Goal: Task Accomplishment & Management: Manage account settings

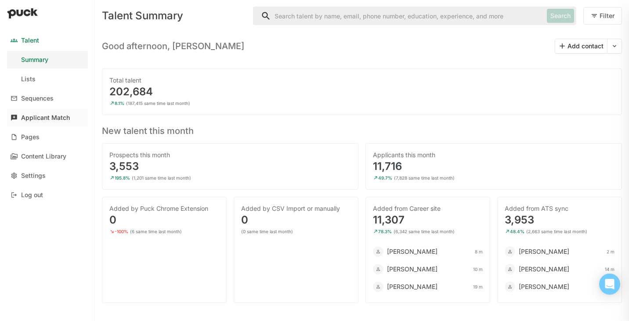
click at [40, 120] on div "Applicant Match" at bounding box center [45, 117] width 49 height 7
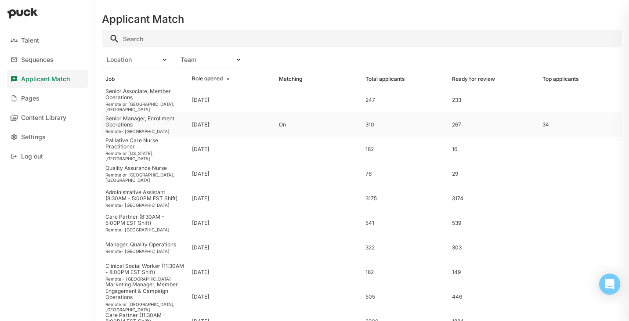
click at [160, 125] on div "Senior Manager, Enrollment Operations" at bounding box center [145, 122] width 80 height 13
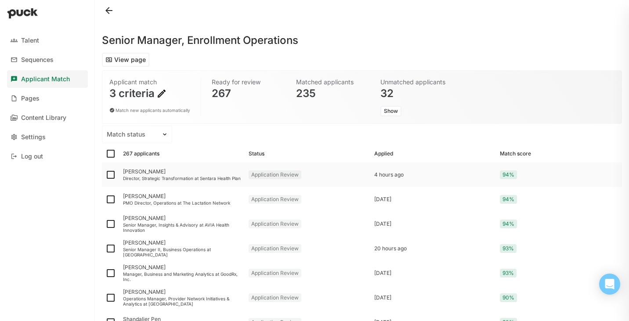
click at [147, 174] on div "Ashley Hereford" at bounding box center [182, 172] width 119 height 6
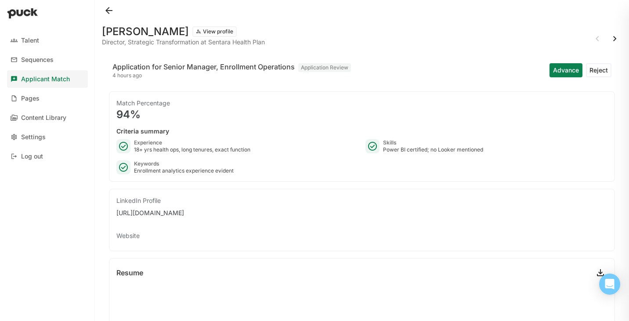
drag, startPoint x: 103, startPoint y: 32, endPoint x: 182, endPoint y: 36, distance: 78.8
click at [182, 36] on h1 "Ashley Hereford" at bounding box center [145, 31] width 87 height 11
copy h1 "Ashley Hereford"
click at [109, 10] on button at bounding box center [109, 11] width 14 height 14
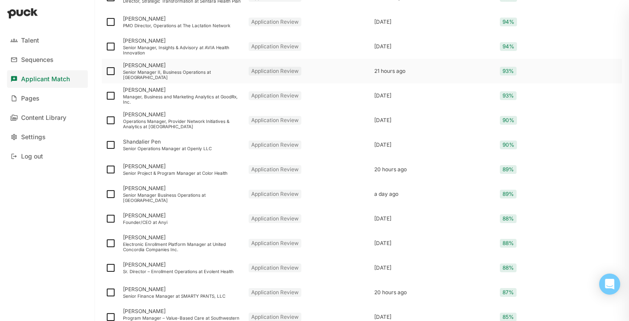
scroll to position [180, 0]
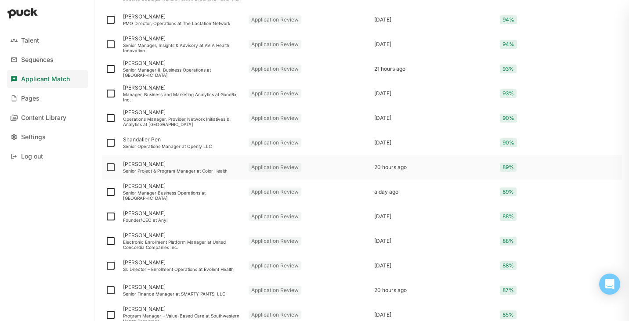
click at [150, 171] on div "Senior Project & Program Manager at Color Health" at bounding box center [182, 170] width 119 height 5
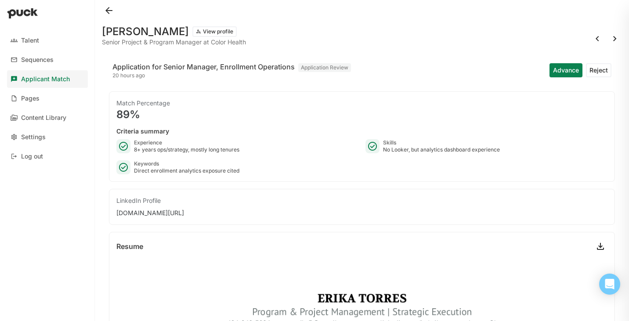
click at [105, 11] on button at bounding box center [109, 11] width 14 height 14
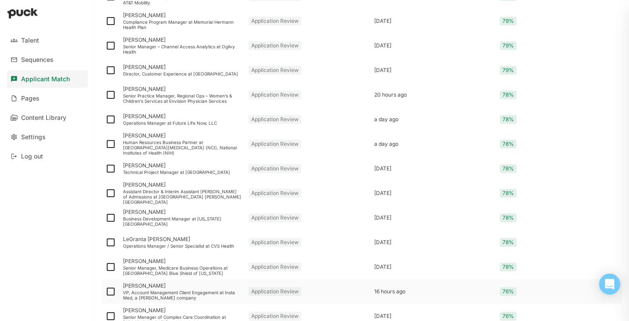
scroll to position [1129, 0]
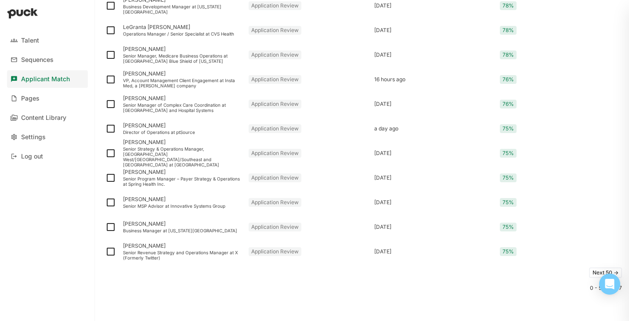
click at [595, 271] on button "Next 50 ->" at bounding box center [605, 273] width 33 height 11
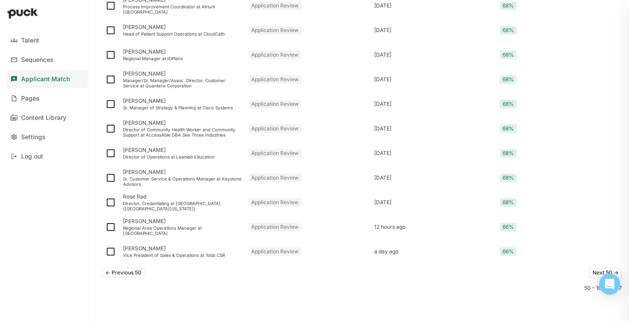
click at [595, 273] on button "Next 50 ->" at bounding box center [605, 273] width 33 height 11
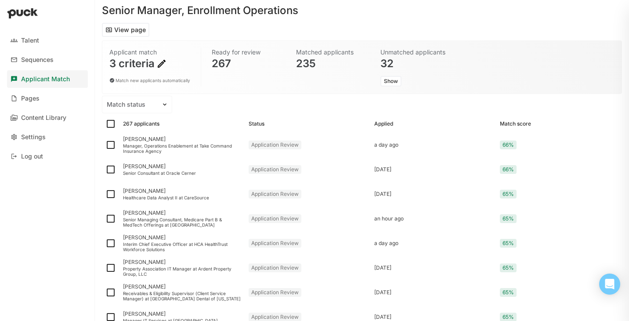
scroll to position [0, 0]
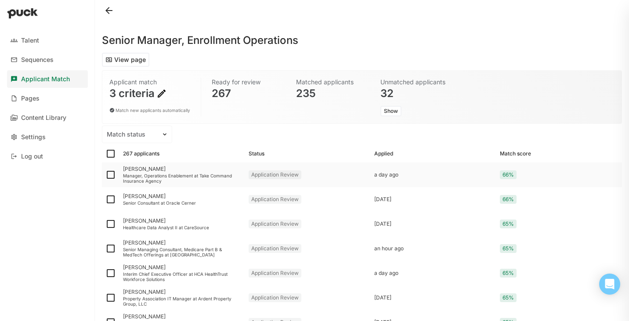
click at [142, 174] on div "Manager, Operations Enablement at Take Command Insurance Agency" at bounding box center [182, 178] width 119 height 11
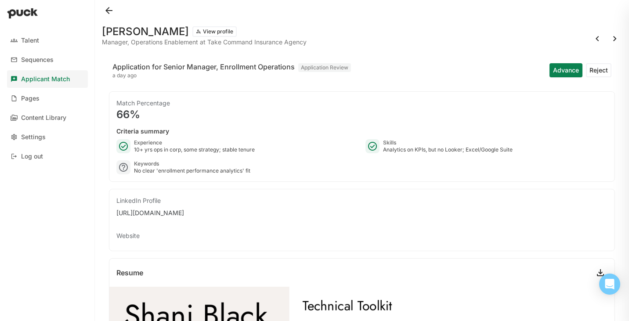
click at [595, 71] on button "Reject" at bounding box center [598, 70] width 25 height 14
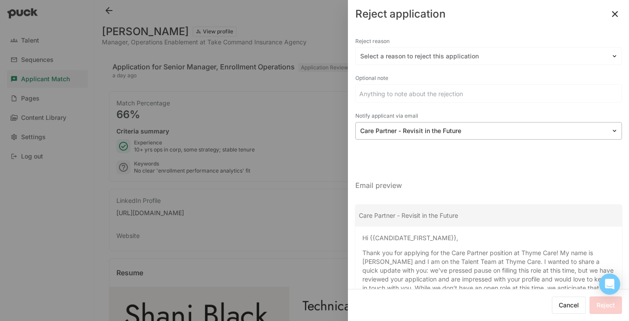
click at [504, 128] on div at bounding box center [483, 131] width 247 height 9
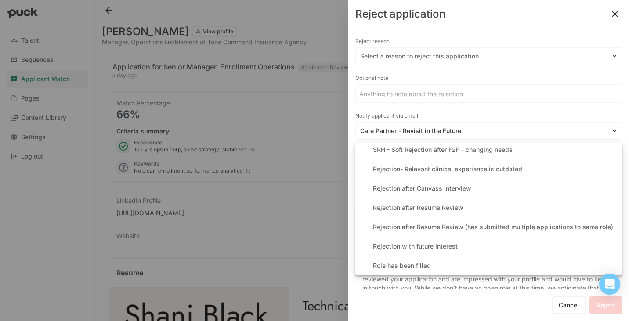
scroll to position [204, 0]
click at [447, 201] on div "Rejection after Resume Review" at bounding box center [489, 207] width 260 height 18
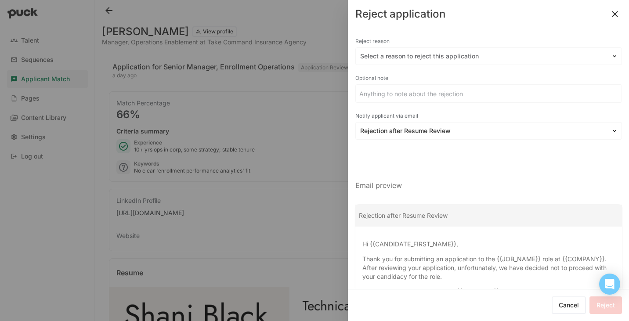
scroll to position [1, 0]
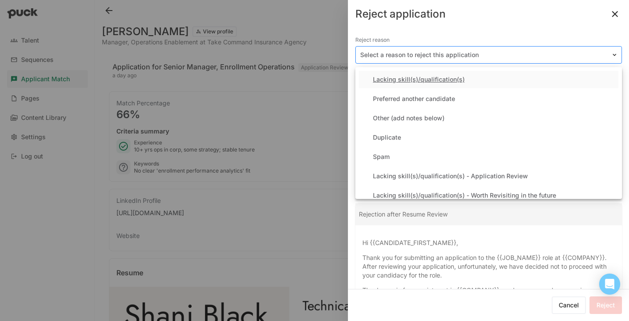
click at [486, 52] on div at bounding box center [483, 55] width 247 height 9
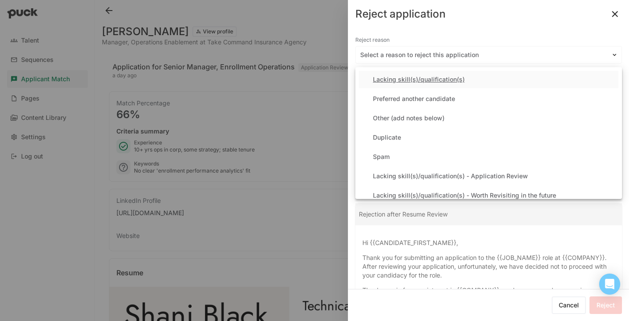
click at [449, 79] on div "Lacking skill(s)/qualification(s)" at bounding box center [419, 79] width 92 height 7
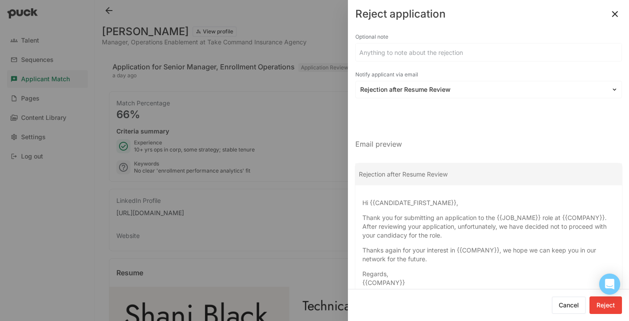
scroll to position [67, 0]
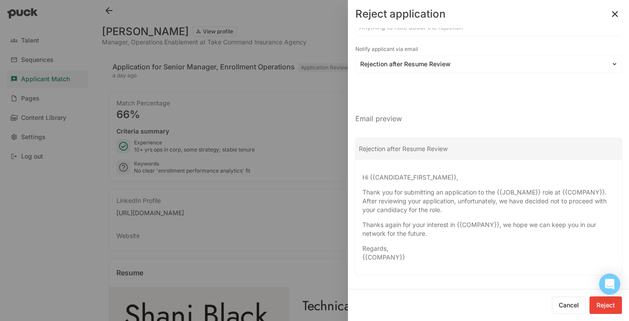
click at [606, 308] on button "Reject" at bounding box center [606, 306] width 33 height 18
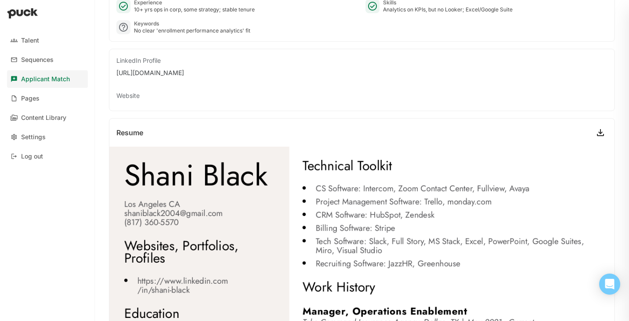
scroll to position [0, 0]
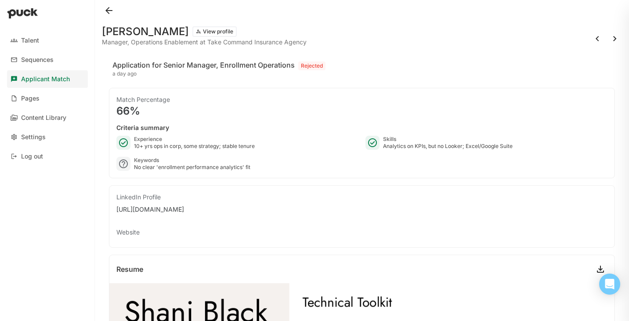
click at [110, 10] on button at bounding box center [109, 11] width 14 height 14
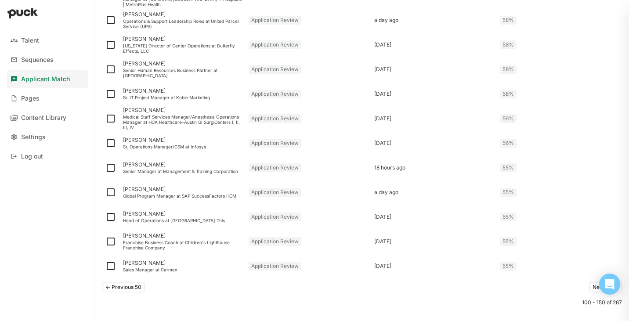
scroll to position [1129, 0]
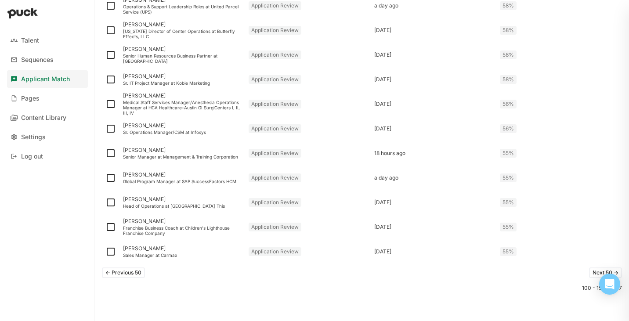
click at [593, 274] on button "Next 50 ->" at bounding box center [605, 273] width 33 height 11
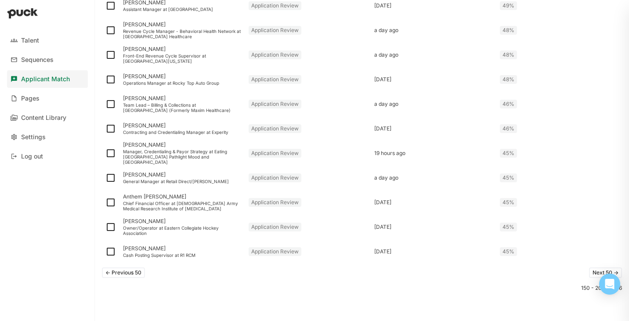
click at [595, 272] on button "Next 50 ->" at bounding box center [605, 273] width 33 height 11
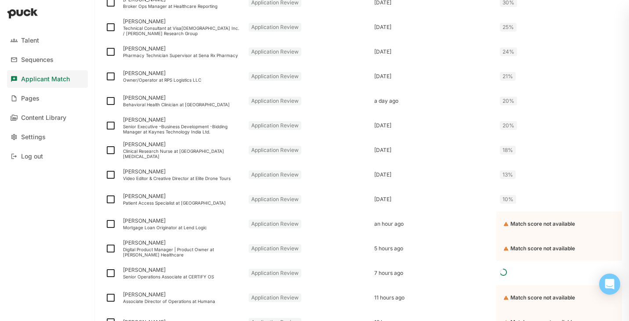
scroll to position [805, 0]
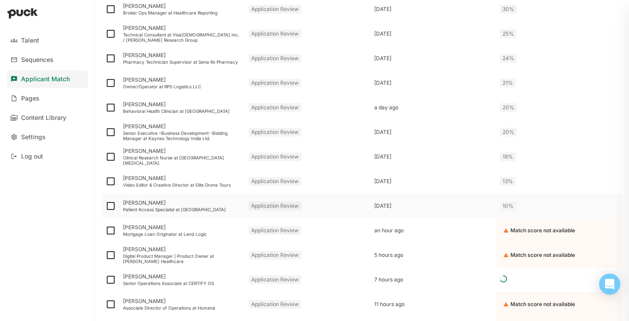
click at [112, 207] on img at bounding box center [110, 206] width 11 height 11
click at [105, 207] on input "checkbox" at bounding box center [105, 206] width 0 height 0
checkbox input "true"
click at [111, 181] on img at bounding box center [110, 181] width 11 height 11
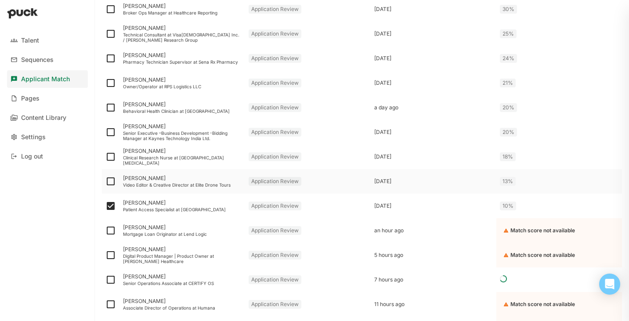
click at [105, 181] on input "checkbox" at bounding box center [105, 181] width 0 height 0
checkbox input "true"
click at [114, 156] on img at bounding box center [110, 157] width 11 height 11
click at [105, 157] on input "checkbox" at bounding box center [105, 157] width 0 height 0
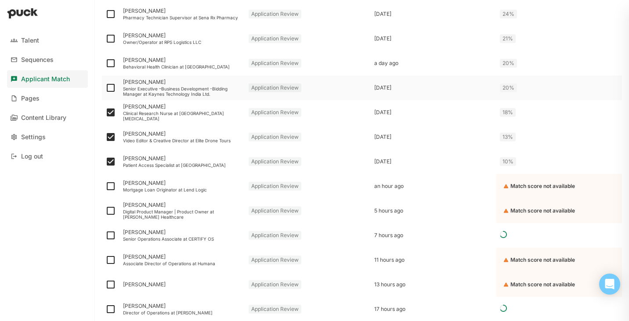
scroll to position [868, 0]
click at [110, 114] on img at bounding box center [110, 112] width 11 height 11
click at [105, 112] on input "checkbox" at bounding box center [105, 112] width 0 height 0
checkbox input "false"
click at [109, 137] on img at bounding box center [110, 136] width 11 height 11
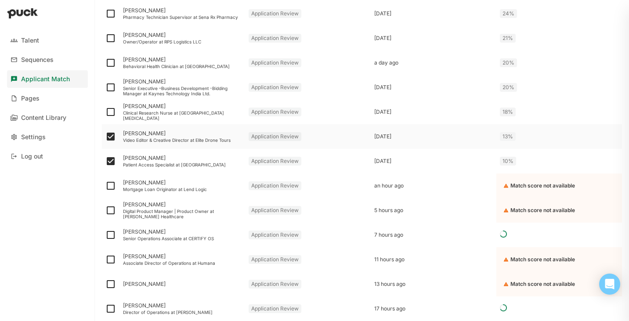
click at [105, 137] on input "checkbox" at bounding box center [105, 137] width 0 height 0
checkbox input "false"
click at [111, 161] on img at bounding box center [110, 161] width 11 height 11
click at [105, 161] on input "checkbox" at bounding box center [105, 161] width 0 height 0
checkbox input "false"
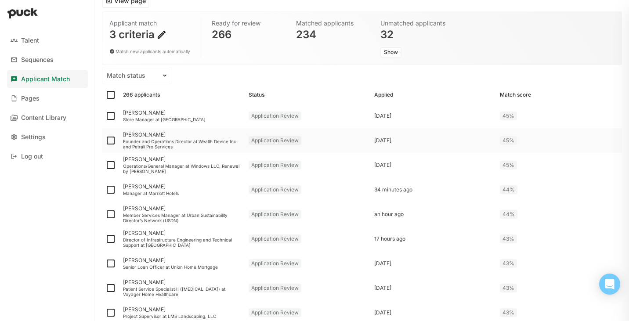
scroll to position [58, 0]
click at [170, 119] on div "Store Manager at Trane" at bounding box center [182, 119] width 119 height 5
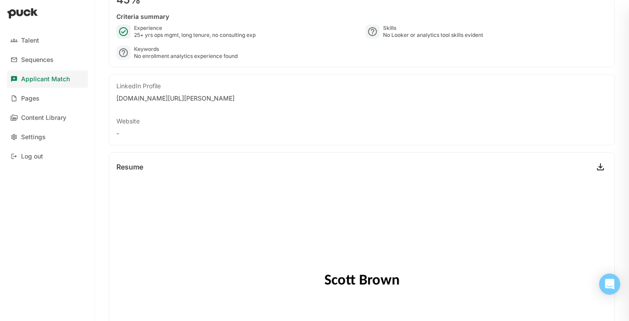
scroll to position [42, 0]
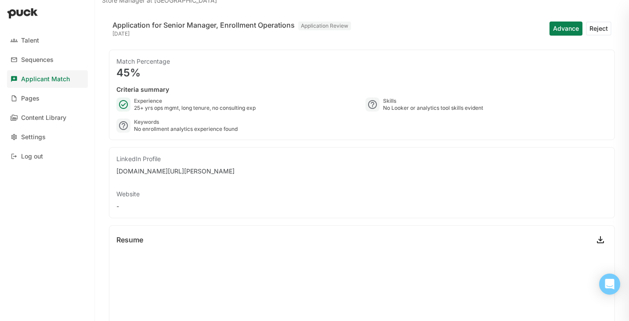
click at [595, 25] on button "Reject" at bounding box center [598, 29] width 25 height 14
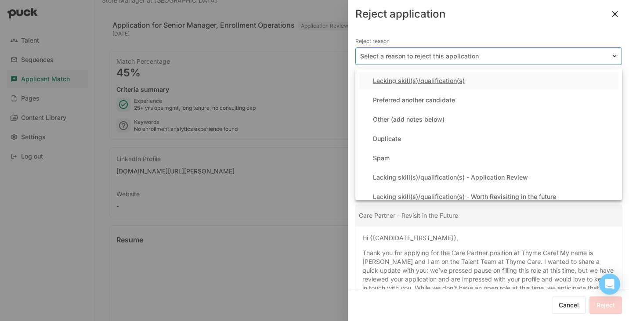
click at [424, 58] on div at bounding box center [483, 56] width 247 height 9
click at [419, 80] on div "Lacking skill(s)/qualification(s)" at bounding box center [419, 80] width 92 height 7
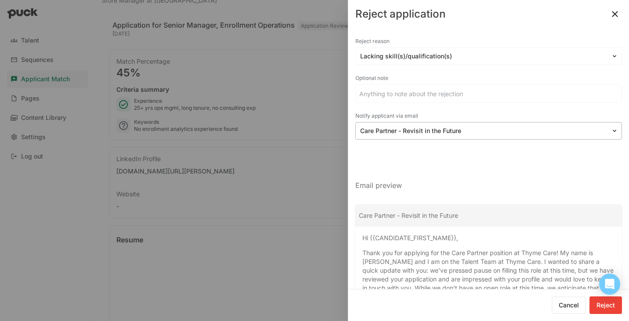
click at [404, 133] on div at bounding box center [483, 131] width 247 height 9
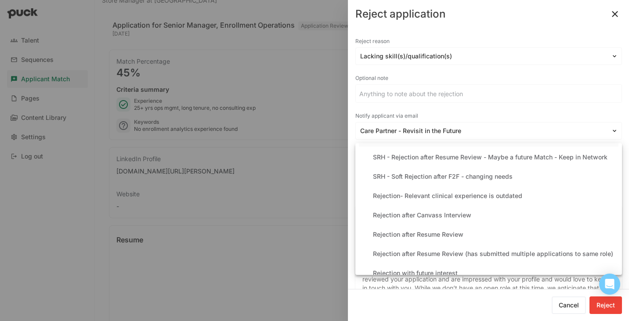
scroll to position [178, 0]
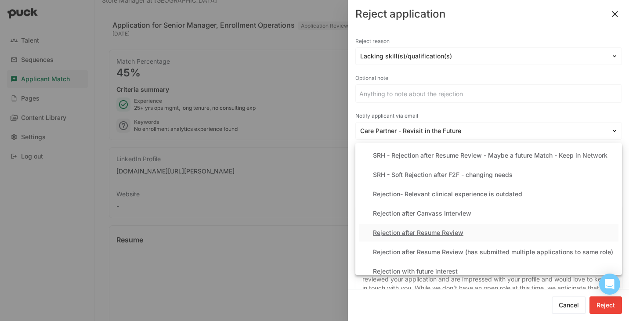
click at [431, 228] on div "Rejection after Resume Review" at bounding box center [489, 233] width 260 height 18
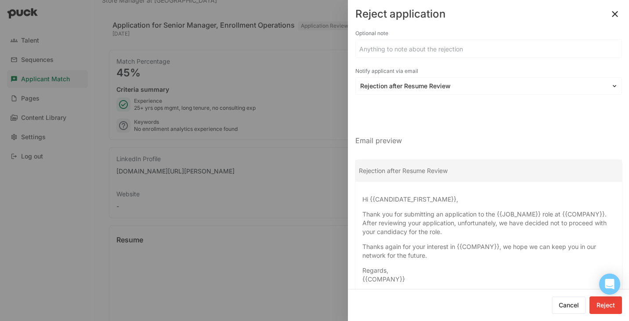
scroll to position [67, 0]
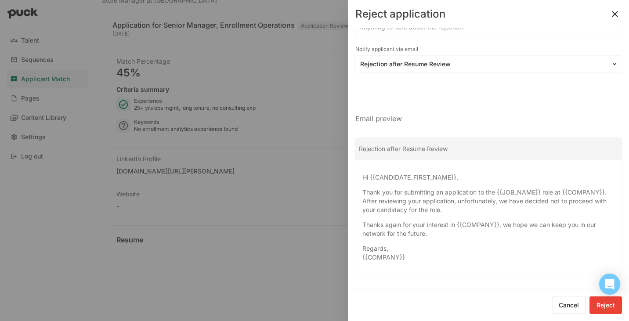
click at [607, 310] on button "Reject" at bounding box center [606, 306] width 33 height 18
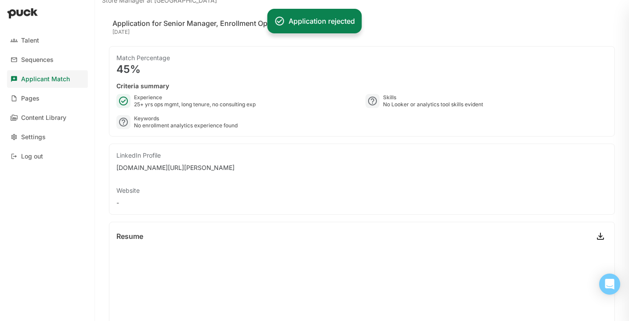
scroll to position [0, 0]
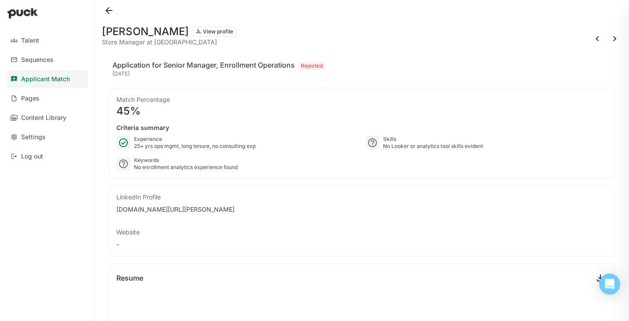
click at [109, 11] on button at bounding box center [109, 11] width 14 height 14
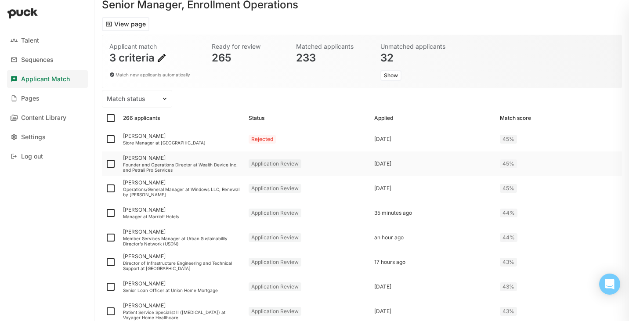
scroll to position [61, 0]
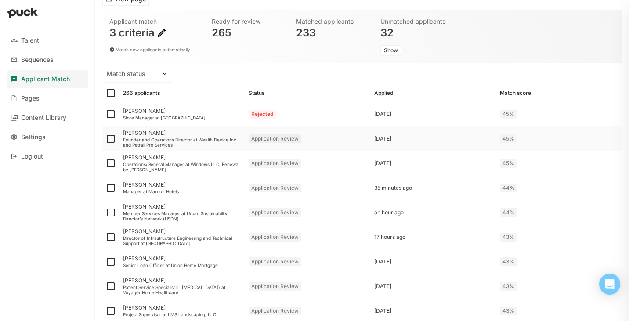
click at [110, 139] on img at bounding box center [110, 139] width 11 height 11
click at [105, 139] on input "checkbox" at bounding box center [105, 139] width 0 height 0
checkbox input "true"
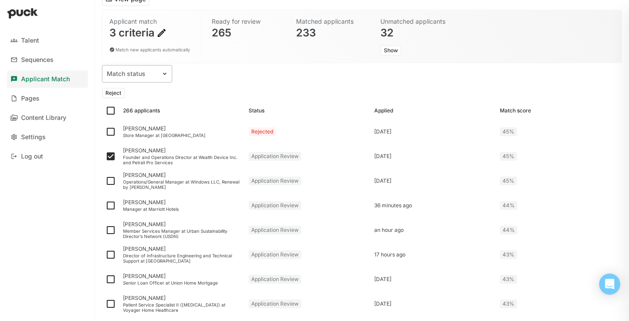
click at [160, 72] on div "Match status" at bounding box center [131, 74] width 59 height 13
click at [220, 82] on div "All, 1 of 2. 2 results available. Use Up and Down to choose options, press Ente…" at bounding box center [362, 74] width 520 height 18
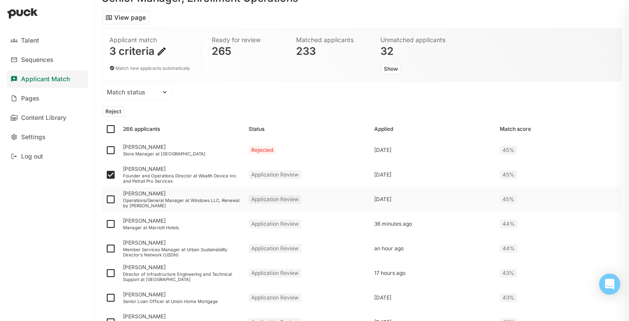
scroll to position [47, 0]
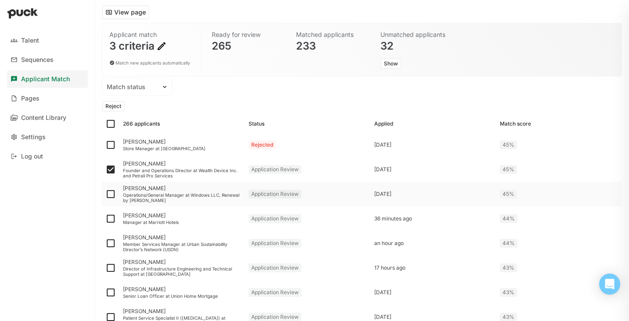
click at [111, 199] on div at bounding box center [111, 194] width 18 height 25
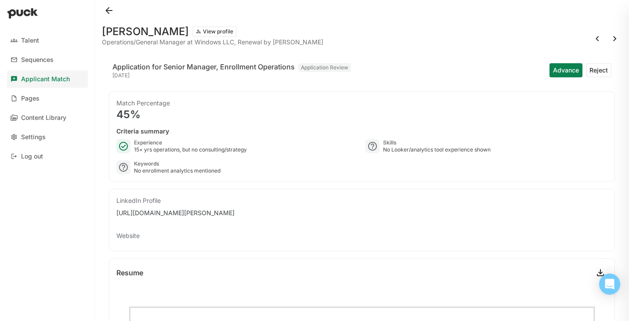
click at [107, 10] on button at bounding box center [109, 11] width 14 height 14
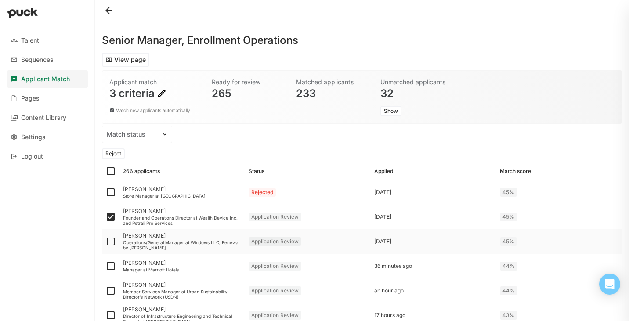
click at [110, 244] on img at bounding box center [110, 241] width 11 height 11
click at [105, 242] on input "checkbox" at bounding box center [105, 242] width 0 height 0
checkbox input "true"
click at [109, 266] on img at bounding box center [110, 266] width 11 height 11
click at [105, 266] on input "checkbox" at bounding box center [105, 266] width 0 height 0
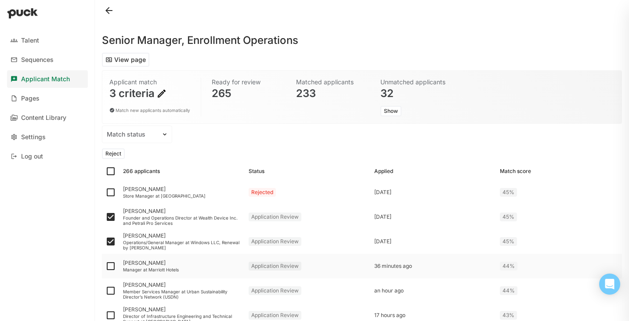
checkbox input "true"
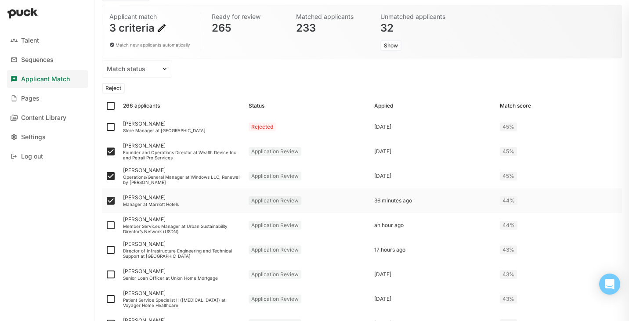
scroll to position [68, 0]
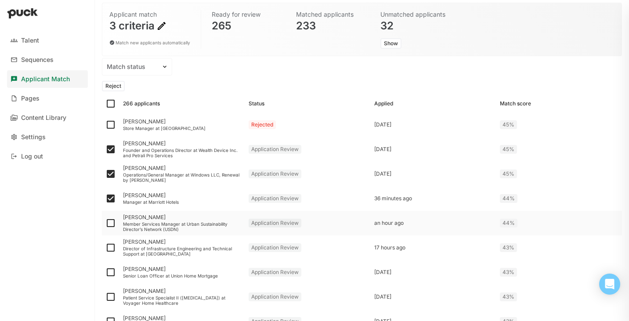
click at [112, 220] on img at bounding box center [110, 223] width 11 height 11
click at [105, 223] on input "checkbox" at bounding box center [105, 223] width 0 height 0
checkbox input "true"
click at [116, 85] on button "Reject" at bounding box center [113, 86] width 23 height 11
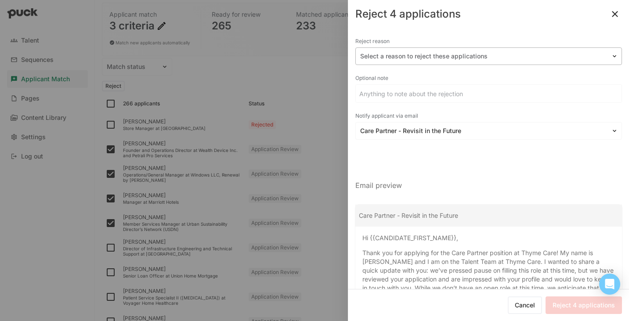
click at [446, 58] on div at bounding box center [483, 56] width 247 height 9
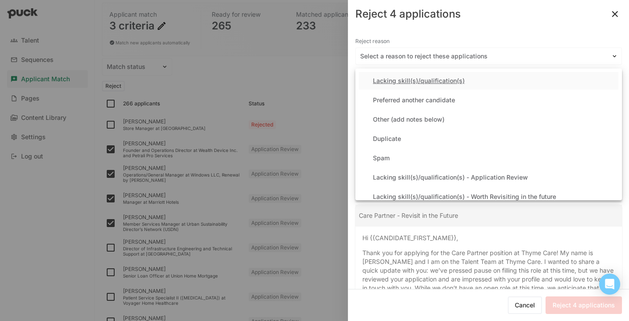
click at [435, 82] on div "Lacking skill(s)/qualification(s)" at bounding box center [419, 80] width 92 height 7
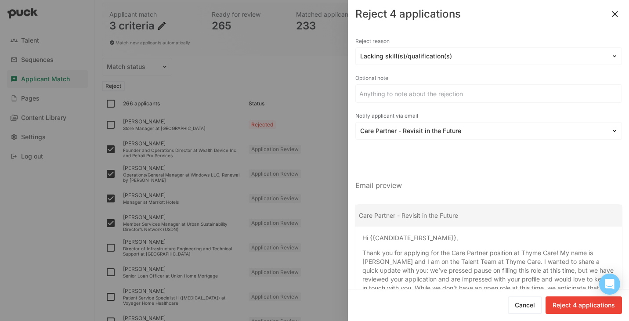
click at [412, 93] on input at bounding box center [489, 94] width 266 height 18
click at [403, 125] on div "Care Partner - Revisit in the Future" at bounding box center [483, 131] width 255 height 13
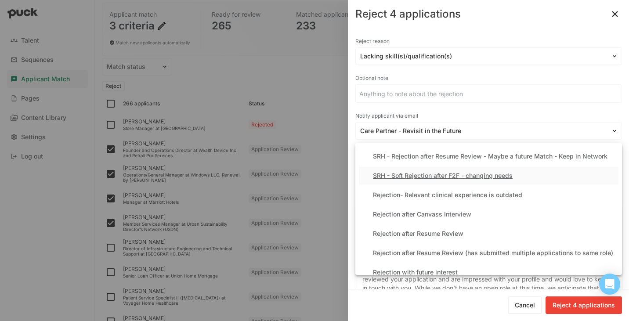
scroll to position [179, 0]
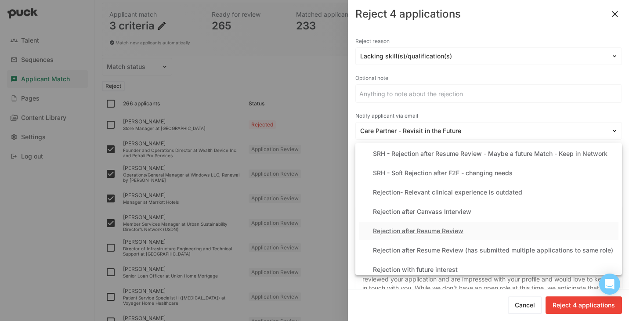
click at [423, 231] on div "Rejection after Resume Review" at bounding box center [418, 231] width 91 height 7
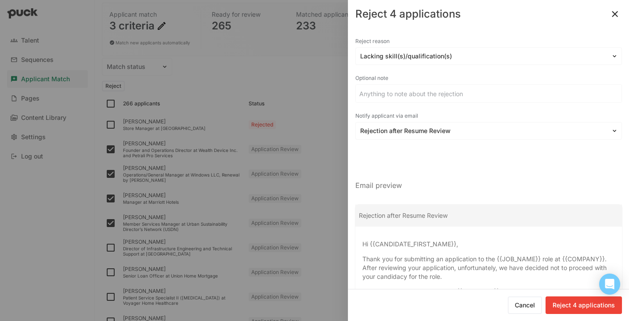
click at [421, 221] on div "Rejection after Resume Review" at bounding box center [488, 216] width 267 height 22
click at [427, 214] on div "Rejection after Resume Review" at bounding box center [488, 216] width 267 height 22
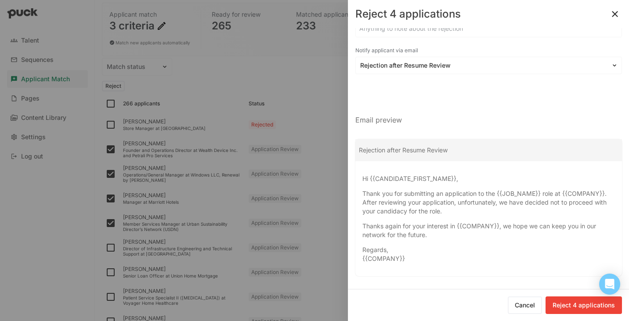
scroll to position [67, 0]
click at [487, 144] on div "Rejection after Resume Review" at bounding box center [488, 149] width 267 height 22
click at [571, 306] on button "Reject 4 applications" at bounding box center [584, 306] width 76 height 18
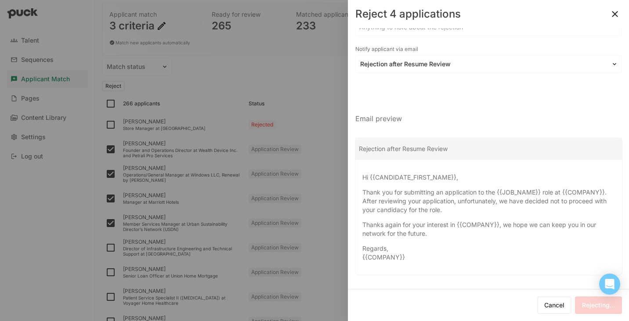
checkbox input "false"
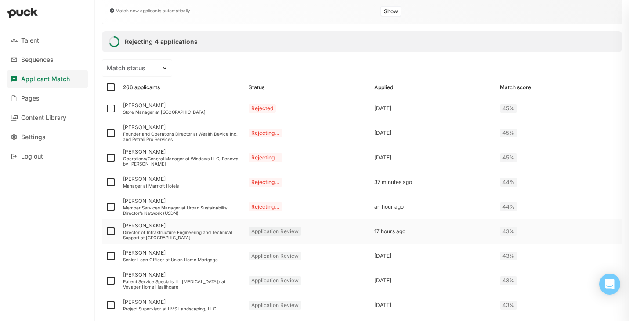
scroll to position [99, 0]
click at [206, 234] on div "Director of Infrastructure Engineering and Technical Support at Crexendo" at bounding box center [182, 236] width 119 height 11
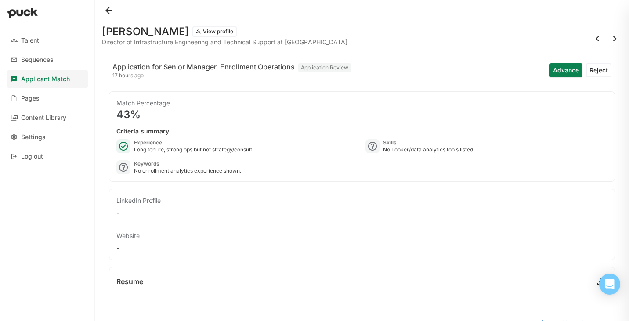
click at [600, 74] on button "Reject" at bounding box center [598, 70] width 25 height 14
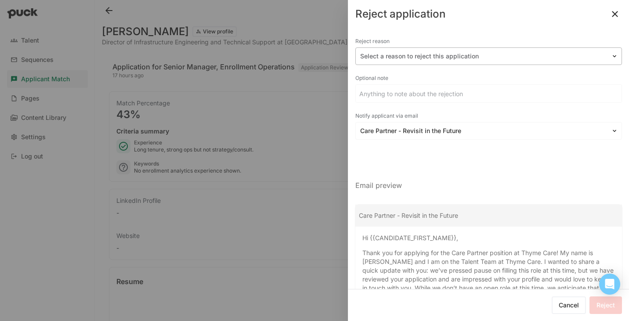
click at [398, 54] on div at bounding box center [483, 56] width 247 height 9
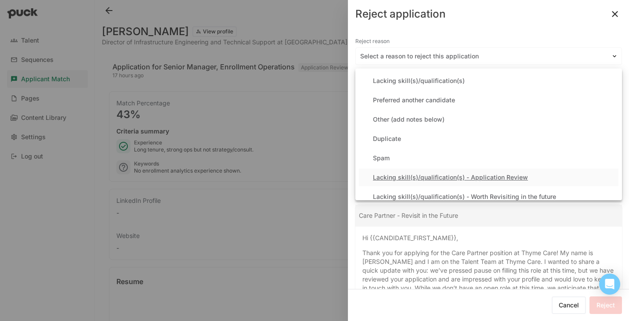
click at [404, 179] on div "Lacking skill(s)/qualification(s) - Application Review" at bounding box center [450, 177] width 155 height 7
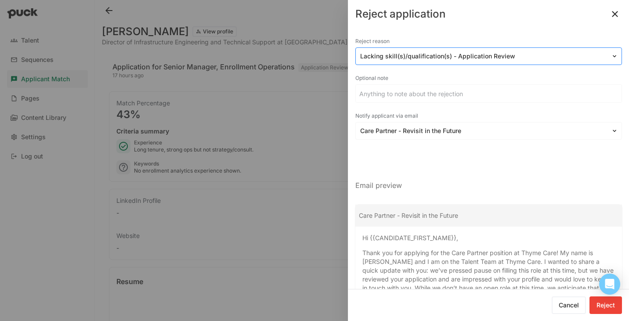
click at [488, 58] on div at bounding box center [483, 56] width 247 height 9
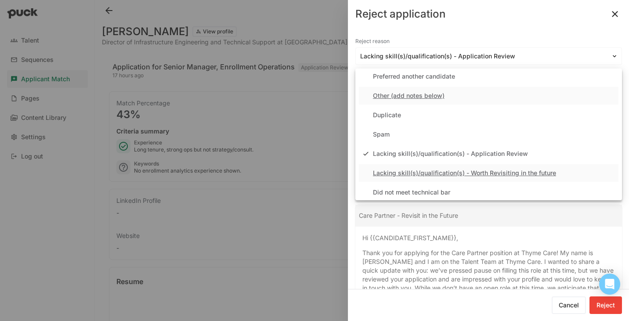
scroll to position [25, 0]
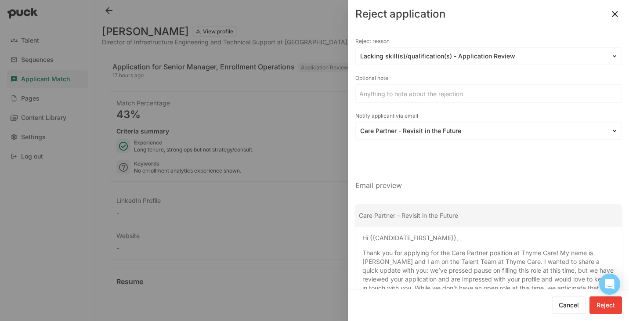
click at [537, 263] on span "Thank you for applying for the Care Partner position at Thyme Care! My name is …" at bounding box center [488, 274] width 251 height 51
click at [489, 213] on div "Care Partner - Revisit in the Future" at bounding box center [488, 216] width 267 height 22
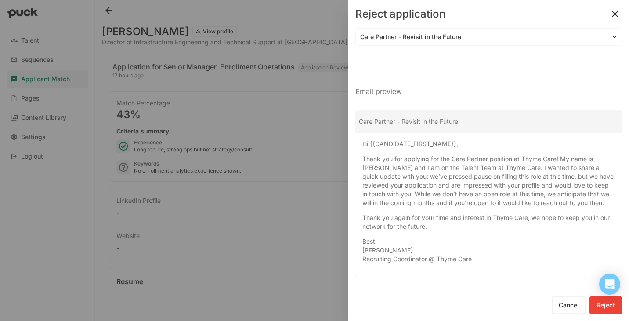
scroll to position [96, 0]
click at [457, 118] on div "Care Partner - Revisit in the Future" at bounding box center [488, 120] width 267 height 22
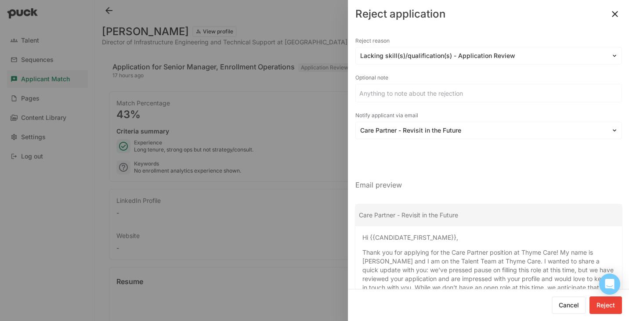
scroll to position [0, 0]
click at [465, 135] on div "Care Partner - Revisit in the Future" at bounding box center [483, 131] width 255 height 13
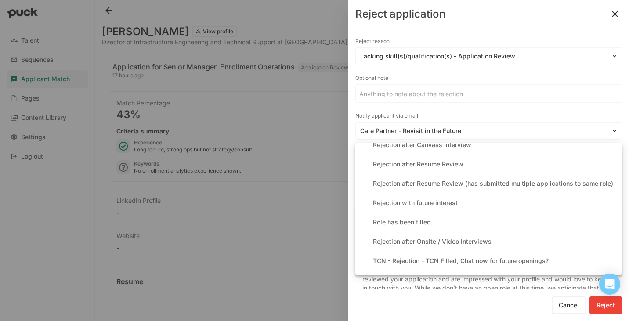
scroll to position [253, 0]
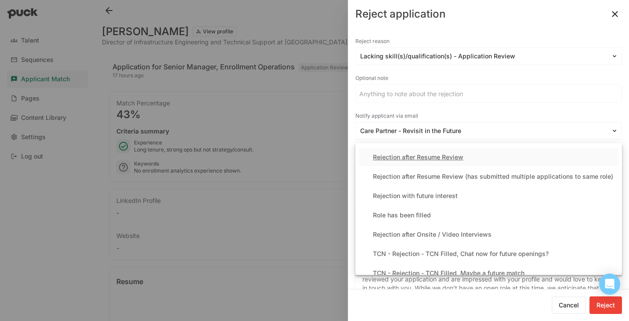
click at [432, 161] on div "Rejection after Resume Review" at bounding box center [489, 158] width 260 height 18
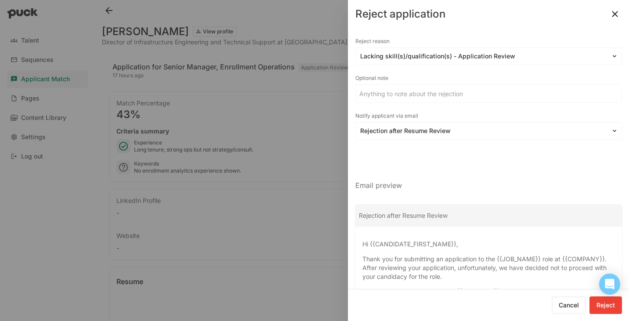
scroll to position [67, 0]
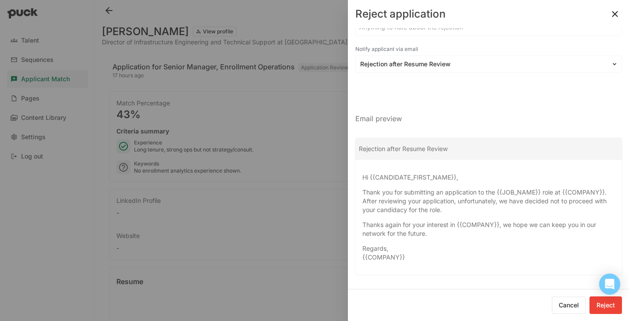
click at [602, 308] on button "Reject" at bounding box center [606, 306] width 33 height 18
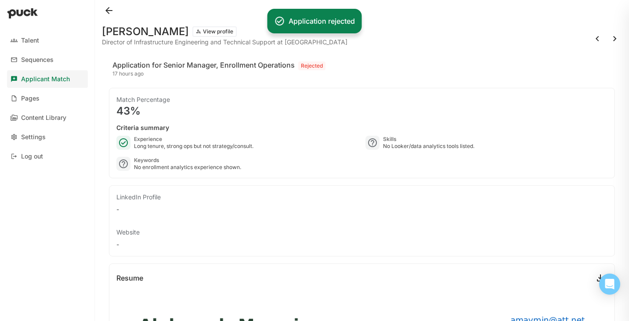
click at [109, 7] on button at bounding box center [109, 11] width 14 height 14
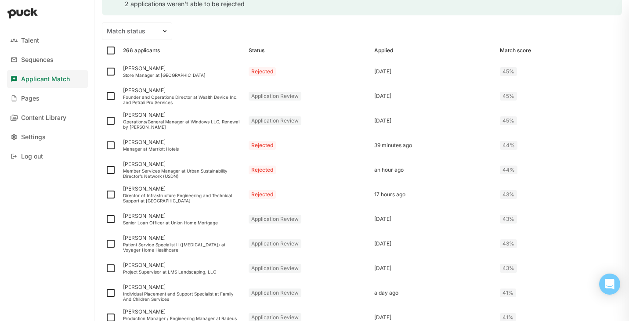
scroll to position [152, 0]
click at [154, 96] on div "Founder and Operations Director at Wealth Device Inc. and Petrali Pro Services" at bounding box center [182, 99] width 119 height 11
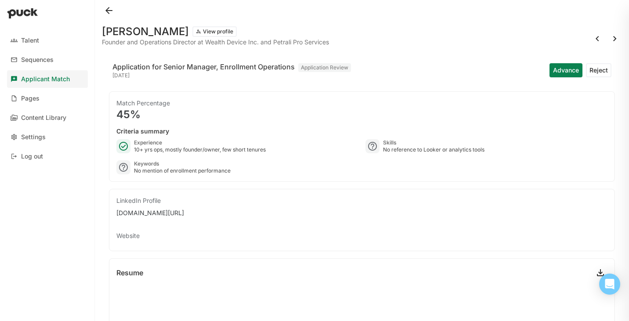
click at [606, 71] on button "Reject" at bounding box center [598, 70] width 25 height 14
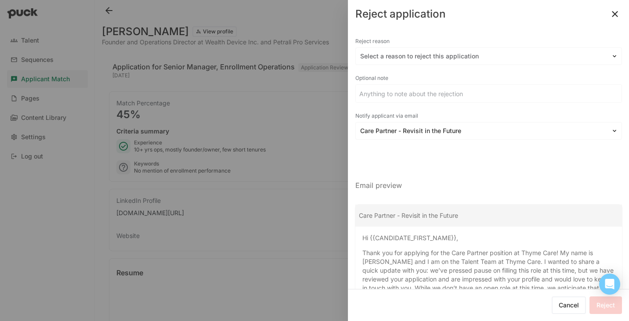
click at [616, 12] on button at bounding box center [615, 14] width 14 height 14
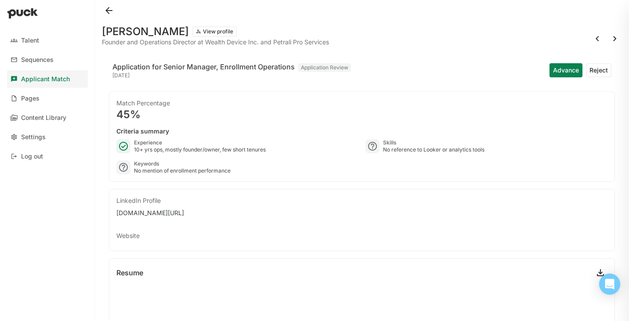
click at [108, 12] on button at bounding box center [109, 11] width 14 height 14
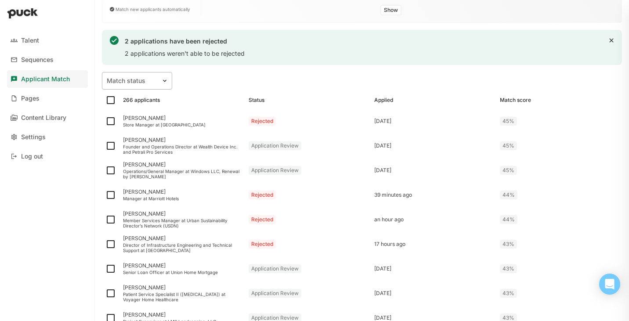
scroll to position [102, 0]
click at [160, 147] on div "Founder and Operations Director at Wealth Device Inc. and Petrali Pro Services" at bounding box center [182, 148] width 119 height 11
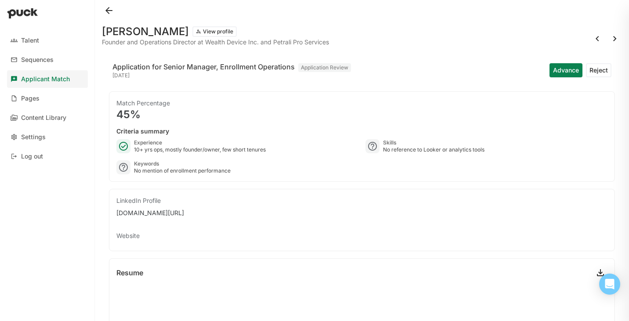
click at [110, 15] on button at bounding box center [109, 11] width 14 height 14
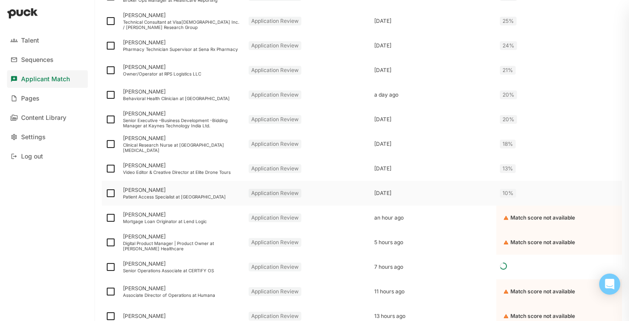
click at [110, 195] on img at bounding box center [110, 193] width 11 height 11
click at [105, 194] on input "checkbox" at bounding box center [105, 193] width 0 height 0
checkbox input "true"
click at [112, 169] on img at bounding box center [110, 168] width 11 height 11
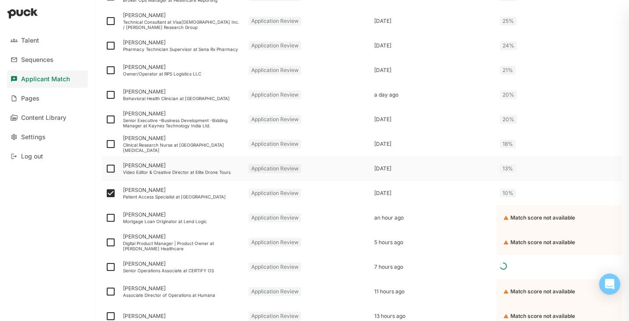
click at [105, 169] on input "checkbox" at bounding box center [105, 169] width 0 height 0
checkbox input "true"
click at [112, 143] on img at bounding box center [110, 144] width 11 height 11
click at [105, 144] on input "checkbox" at bounding box center [105, 144] width 0 height 0
checkbox input "true"
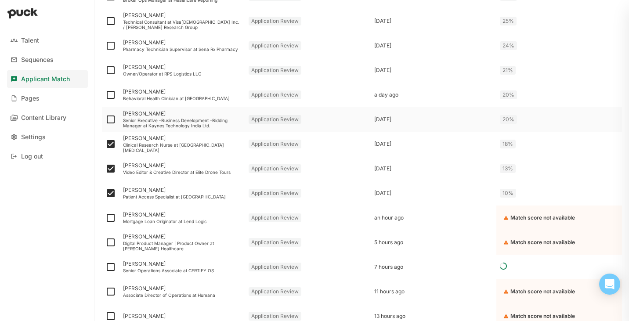
click at [111, 122] on img at bounding box center [110, 119] width 11 height 11
click at [105, 120] on input "checkbox" at bounding box center [105, 120] width 0 height 0
checkbox input "true"
click at [112, 91] on img at bounding box center [110, 95] width 11 height 11
click at [105, 95] on input "checkbox" at bounding box center [105, 95] width 0 height 0
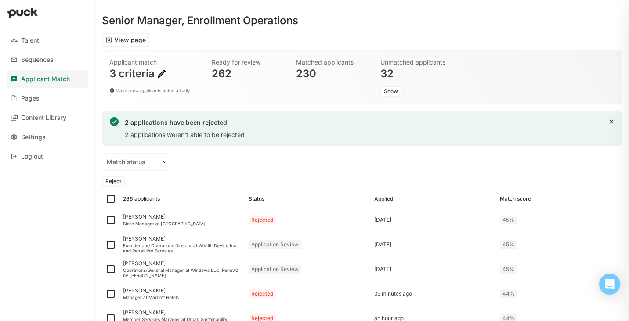
scroll to position [0, 0]
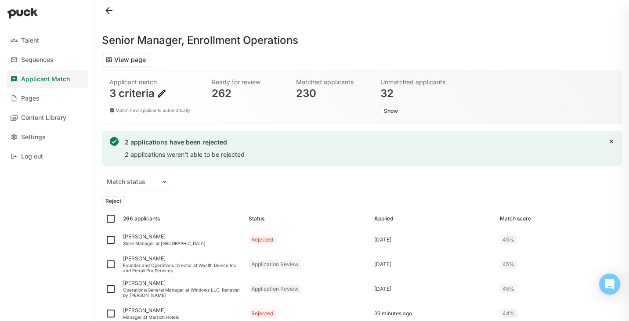
click at [119, 199] on button "Reject" at bounding box center [113, 201] width 23 height 11
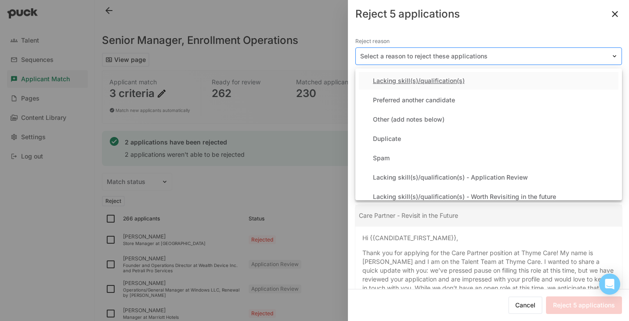
click at [433, 57] on div at bounding box center [483, 56] width 247 height 9
click at [420, 80] on div "Lacking skill(s)/qualification(s)" at bounding box center [419, 80] width 92 height 7
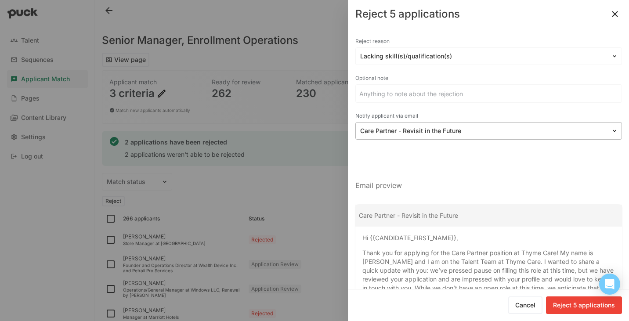
click at [444, 131] on div at bounding box center [483, 131] width 247 height 9
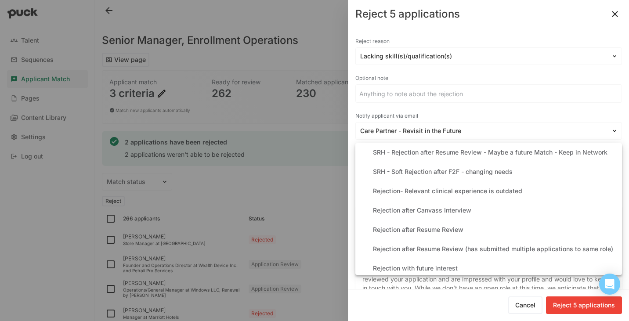
scroll to position [181, 0]
click at [436, 228] on div "Rejection after Resume Review" at bounding box center [418, 228] width 91 height 7
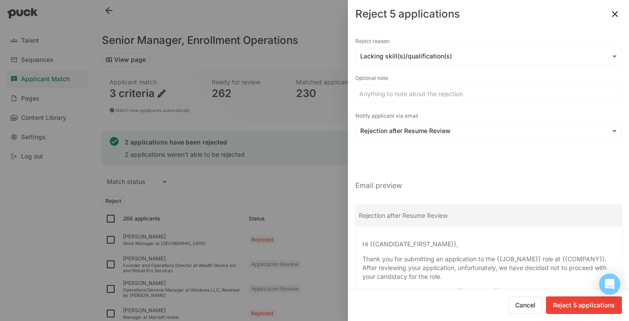
scroll to position [67, 0]
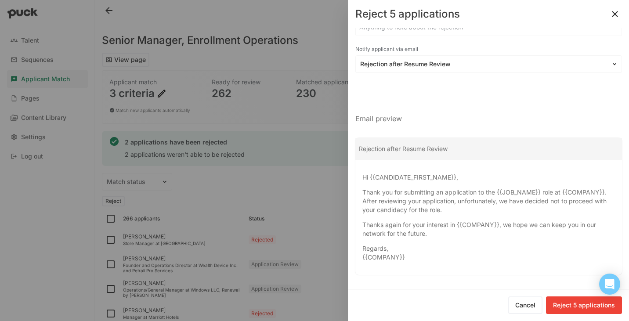
click at [583, 305] on button "Reject 5 applications" at bounding box center [584, 306] width 76 height 18
checkbox input "false"
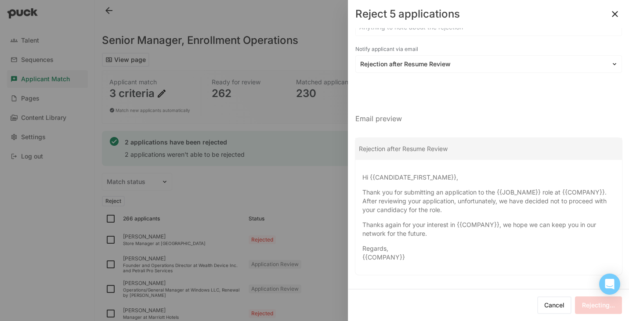
checkbox input "false"
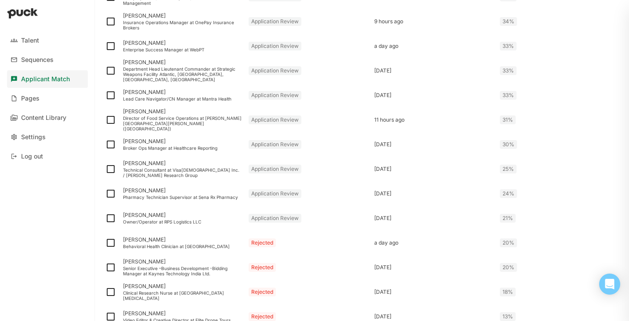
scroll to position [705, 0]
click at [188, 101] on div "Lead Care Navigator/CN Manager at Mantra Health" at bounding box center [182, 99] width 119 height 5
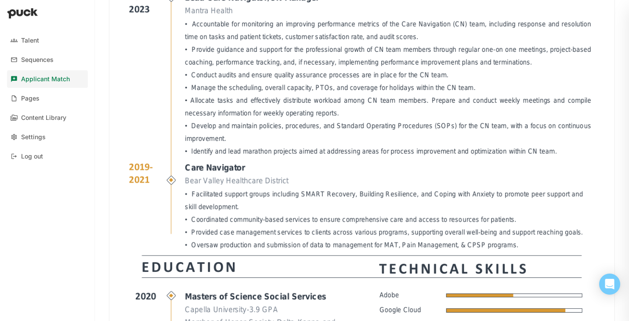
scroll to position [535, 0]
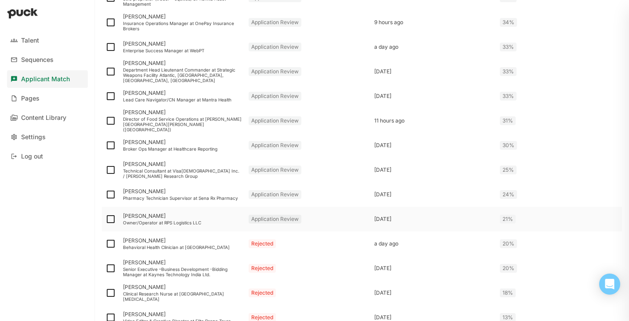
click at [110, 220] on img at bounding box center [110, 219] width 11 height 11
click at [105, 220] on input "checkbox" at bounding box center [105, 219] width 0 height 0
checkbox input "true"
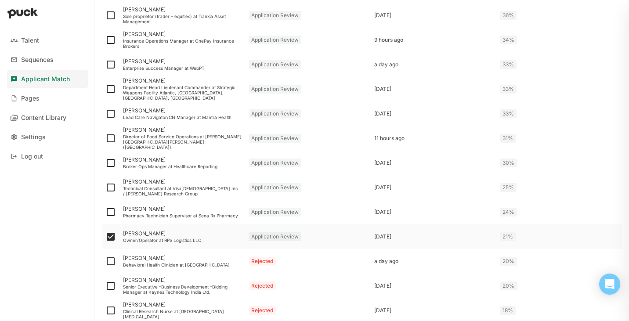
scroll to position [722, 0]
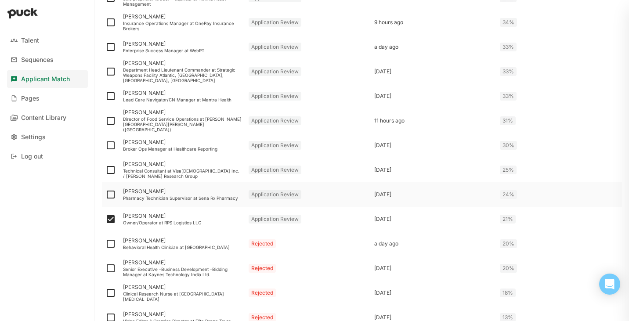
click at [109, 197] on img at bounding box center [110, 194] width 11 height 11
click at [105, 195] on input "checkbox" at bounding box center [105, 195] width 0 height 0
checkbox input "true"
click at [112, 168] on img at bounding box center [110, 170] width 11 height 11
click at [105, 170] on input "checkbox" at bounding box center [105, 170] width 0 height 0
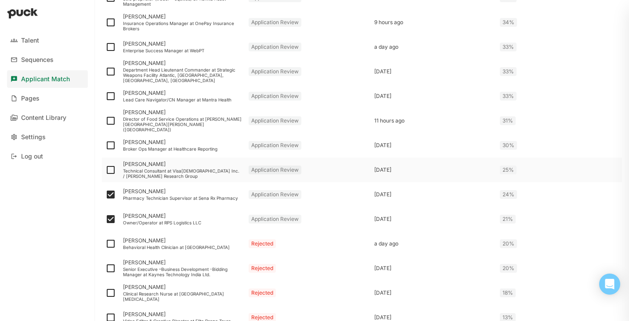
checkbox input "true"
click at [113, 146] on img at bounding box center [110, 145] width 11 height 11
click at [105, 146] on input "checkbox" at bounding box center [105, 145] width 0 height 0
checkbox input "true"
click at [112, 121] on img at bounding box center [110, 121] width 11 height 11
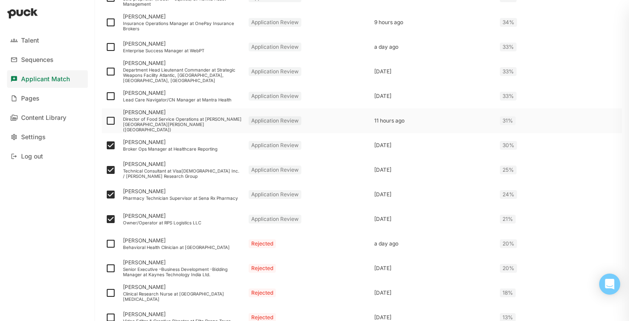
click at [105, 121] on input "checkbox" at bounding box center [105, 121] width 0 height 0
checkbox input "true"
click at [110, 91] on img at bounding box center [110, 96] width 11 height 11
click at [105, 96] on input "checkbox" at bounding box center [105, 96] width 0 height 0
checkbox input "true"
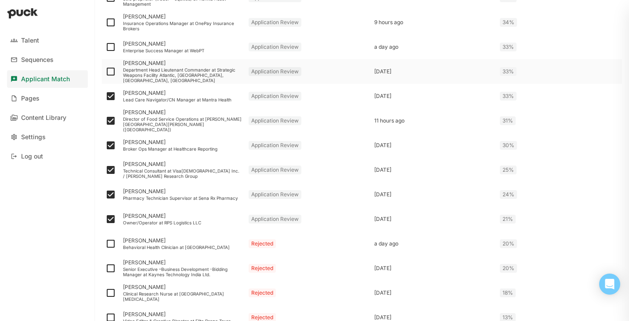
click at [111, 74] on img at bounding box center [110, 71] width 11 height 11
click at [105, 72] on input "checkbox" at bounding box center [105, 72] width 0 height 0
checkbox input "true"
click at [112, 47] on img at bounding box center [110, 47] width 11 height 11
click at [105, 47] on input "checkbox" at bounding box center [105, 47] width 0 height 0
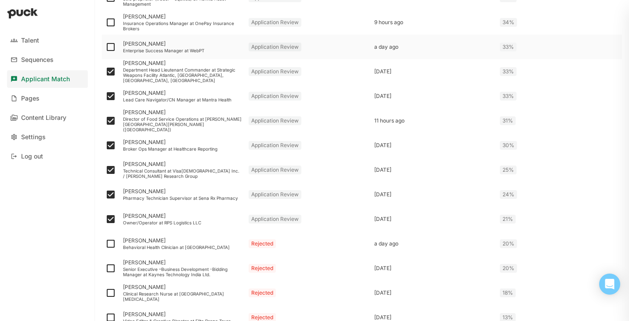
checkbox input "true"
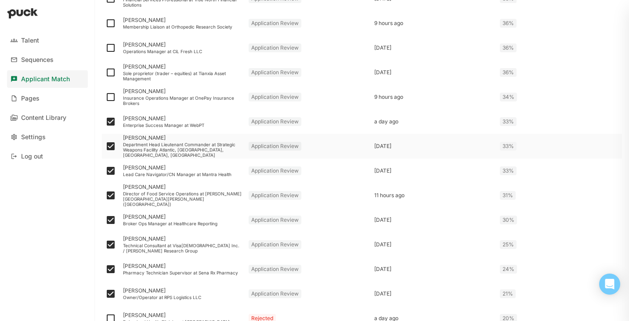
scroll to position [640, 0]
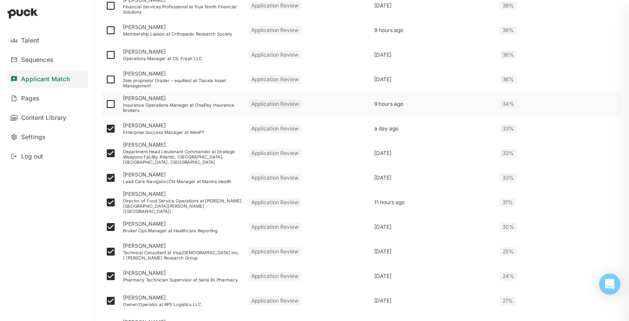
click at [111, 102] on img at bounding box center [110, 104] width 11 height 11
click at [105, 104] on input "checkbox" at bounding box center [105, 104] width 0 height 0
checkbox input "true"
click at [109, 80] on img at bounding box center [110, 79] width 11 height 11
click at [105, 80] on input "checkbox" at bounding box center [105, 80] width 0 height 0
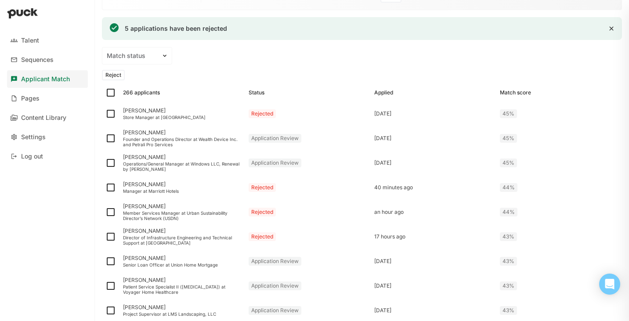
scroll to position [0, 0]
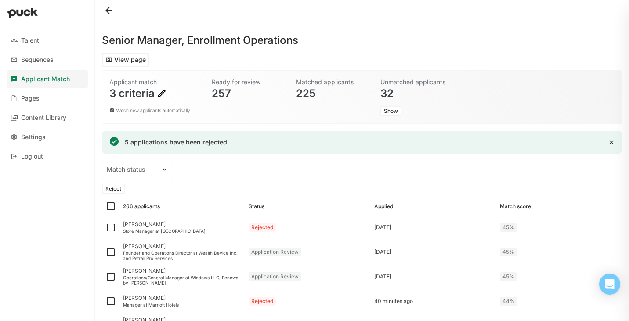
click at [119, 187] on button "Reject" at bounding box center [113, 189] width 23 height 11
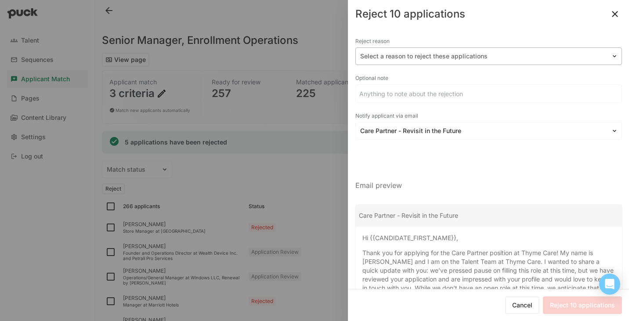
click at [468, 57] on div at bounding box center [483, 56] width 247 height 9
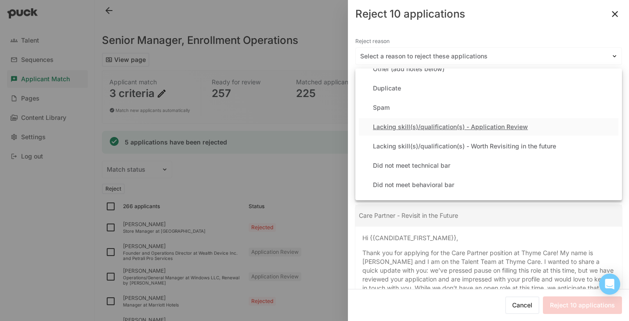
scroll to position [52, 0]
click at [440, 122] on div "Lacking skill(s)/qualification(s) - Application Review" at bounding box center [450, 125] width 155 height 7
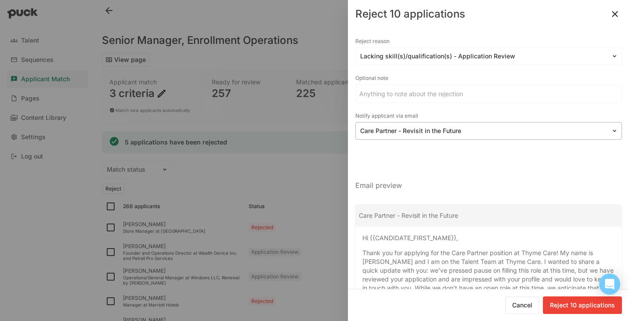
click at [419, 134] on div at bounding box center [483, 131] width 247 height 9
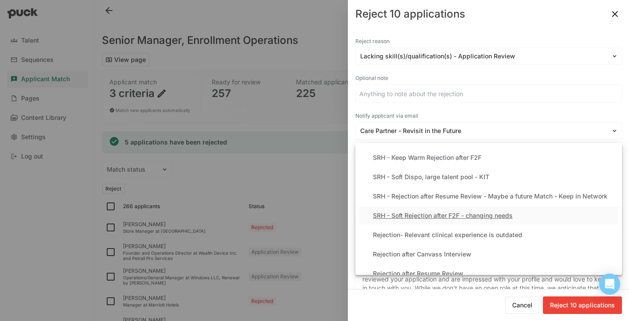
scroll to position [166, 0]
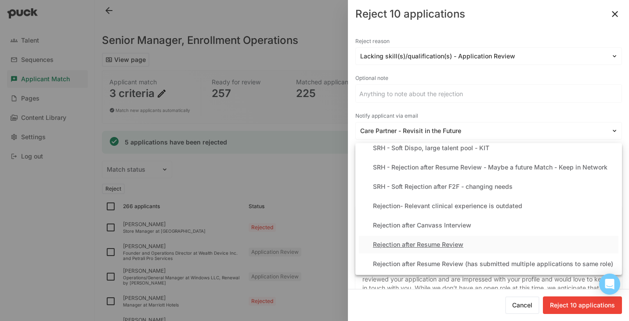
click at [441, 243] on div "Rejection after Resume Review" at bounding box center [418, 244] width 91 height 7
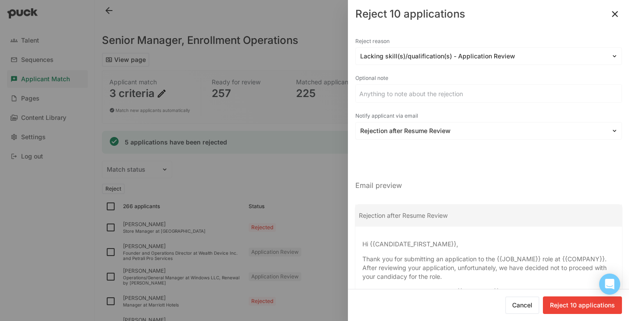
click at [584, 310] on button "Reject 10 applications" at bounding box center [582, 306] width 79 height 18
checkbox input "false"
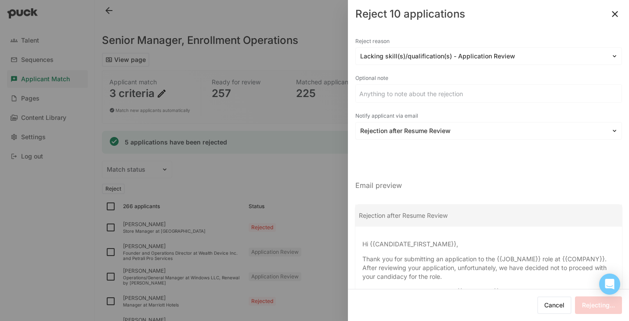
checkbox input "false"
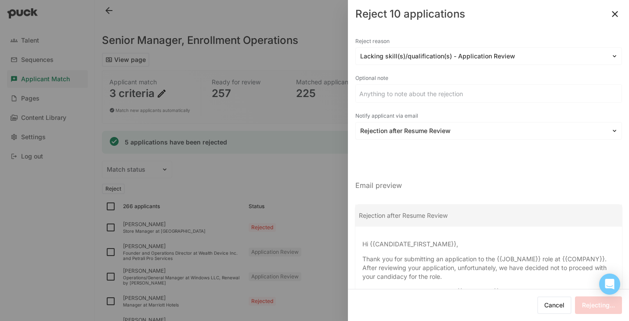
checkbox input "false"
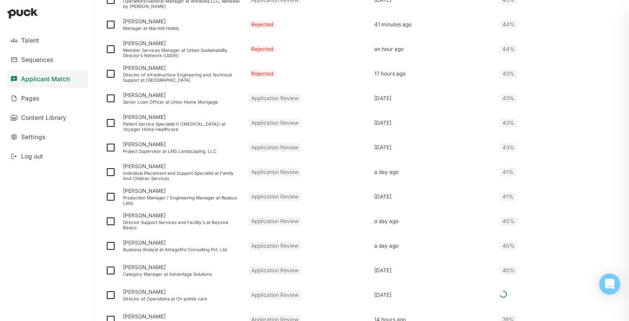
scroll to position [283, 0]
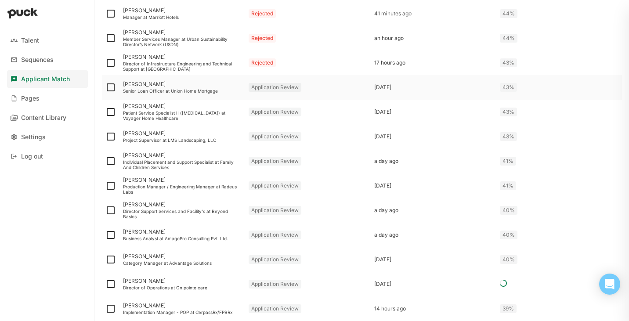
click at [111, 87] on img at bounding box center [110, 87] width 11 height 11
click at [105, 87] on input "checkbox" at bounding box center [105, 87] width 0 height 0
checkbox input "true"
click at [112, 112] on img at bounding box center [110, 112] width 11 height 11
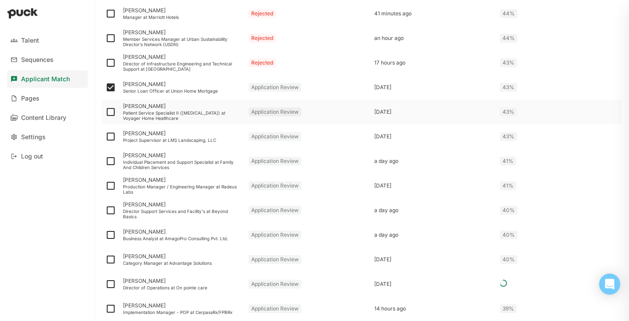
click at [105, 112] on input "checkbox" at bounding box center [105, 112] width 0 height 0
checkbox input "true"
click at [111, 138] on img at bounding box center [110, 136] width 11 height 11
click at [105, 137] on input "checkbox" at bounding box center [105, 137] width 0 height 0
checkbox input "true"
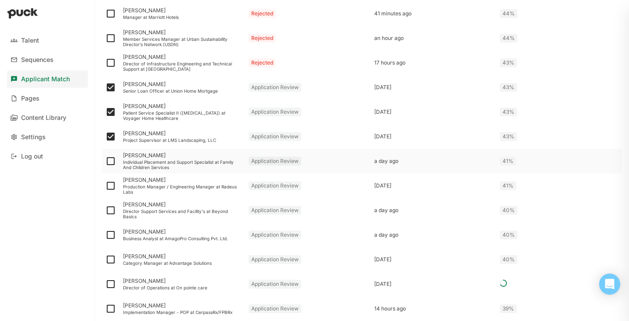
click at [112, 160] on img at bounding box center [110, 161] width 11 height 11
click at [105, 161] on input "checkbox" at bounding box center [105, 161] width 0 height 0
checkbox input "true"
click at [112, 187] on img at bounding box center [110, 186] width 11 height 11
click at [105, 186] on input "checkbox" at bounding box center [105, 186] width 0 height 0
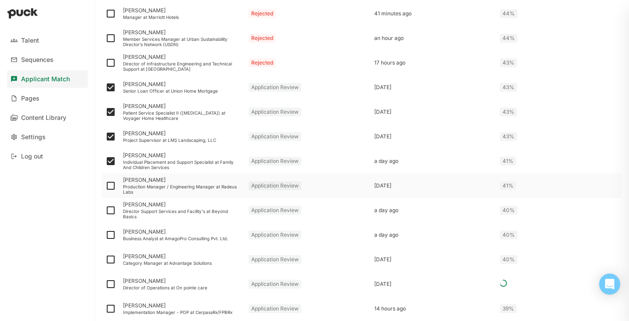
checkbox input "true"
click at [111, 209] on img at bounding box center [110, 210] width 11 height 11
click at [105, 210] on input "checkbox" at bounding box center [105, 210] width 0 height 0
checkbox input "true"
click at [110, 233] on img at bounding box center [110, 235] width 11 height 11
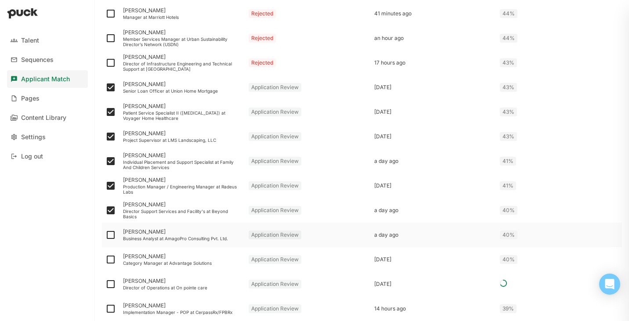
click at [105, 235] on input "checkbox" at bounding box center [105, 235] width 0 height 0
checkbox input "true"
click at [112, 256] on img at bounding box center [110, 259] width 11 height 11
click at [105, 260] on input "checkbox" at bounding box center [105, 260] width 0 height 0
checkbox input "true"
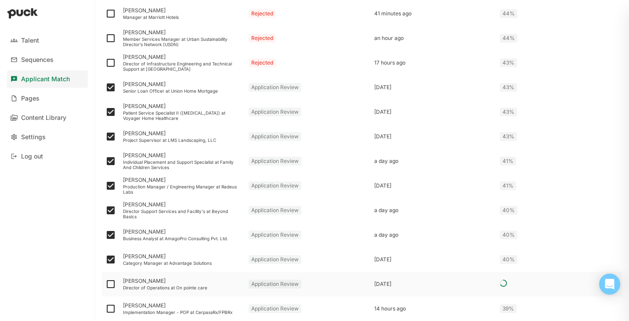
click at [113, 283] on img at bounding box center [110, 284] width 11 height 11
click at [105, 284] on input "checkbox" at bounding box center [105, 284] width 0 height 0
checkbox input "true"
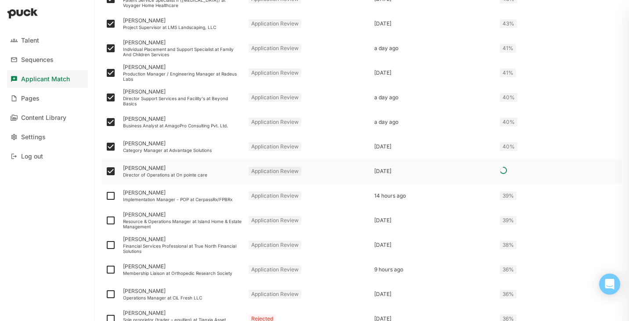
scroll to position [415, 0]
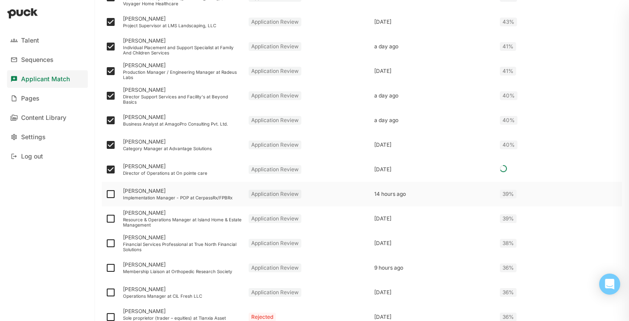
click at [110, 195] on img at bounding box center [110, 194] width 11 height 11
click at [105, 195] on input "checkbox" at bounding box center [105, 194] width 0 height 0
checkbox input "true"
click at [111, 219] on img at bounding box center [110, 219] width 11 height 11
click at [105, 219] on input "checkbox" at bounding box center [105, 219] width 0 height 0
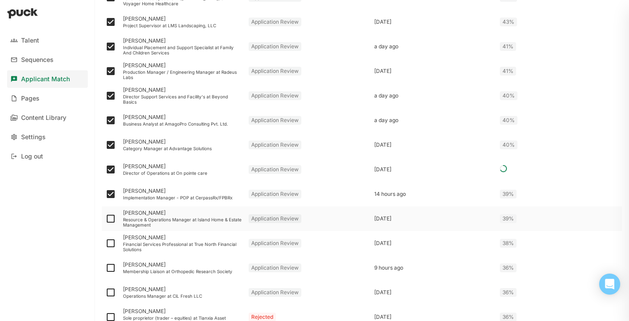
checkbox input "true"
click at [113, 243] on img at bounding box center [110, 243] width 11 height 11
click at [105, 243] on input "checkbox" at bounding box center [105, 243] width 0 height 0
checkbox input "true"
click at [111, 266] on img at bounding box center [110, 268] width 11 height 11
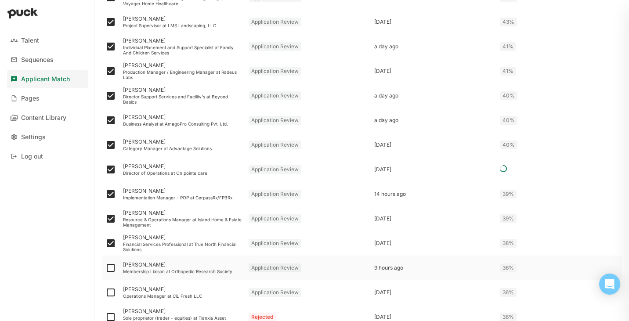
click at [105, 268] on input "checkbox" at bounding box center [105, 268] width 0 height 0
checkbox input "true"
click at [110, 295] on img at bounding box center [110, 292] width 11 height 11
click at [105, 293] on input "checkbox" at bounding box center [105, 293] width 0 height 0
checkbox input "true"
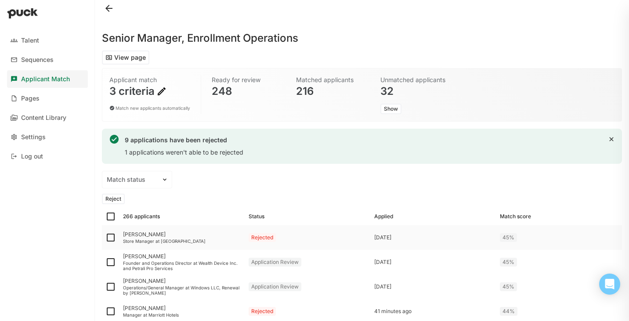
scroll to position [0, 0]
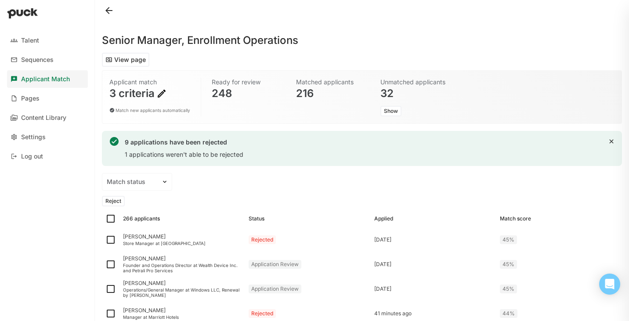
click at [117, 200] on button "Reject" at bounding box center [113, 201] width 23 height 11
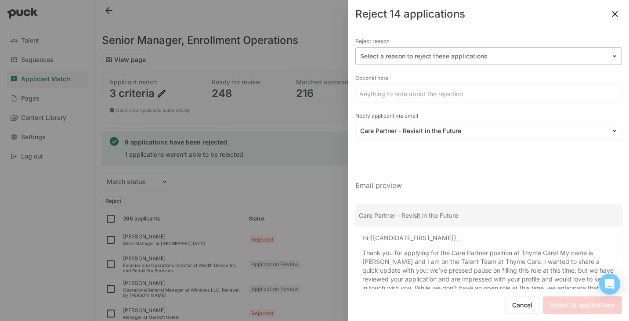
click at [434, 49] on div "Select a reason to reject these applications" at bounding box center [488, 56] width 267 height 18
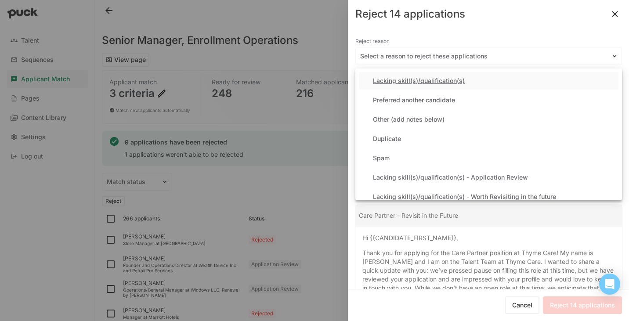
click at [437, 80] on div "Lacking skill(s)/qualification(s)" at bounding box center [419, 80] width 92 height 7
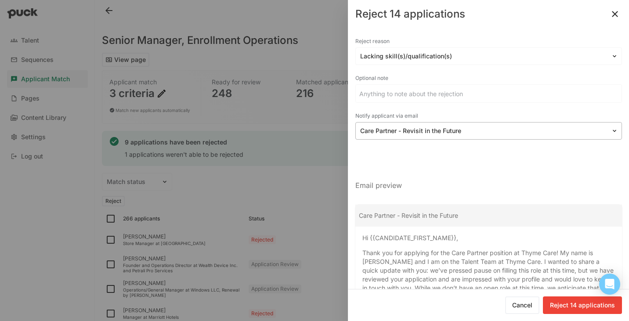
click at [465, 137] on div "Care Partner - Revisit in the Future" at bounding box center [483, 131] width 255 height 13
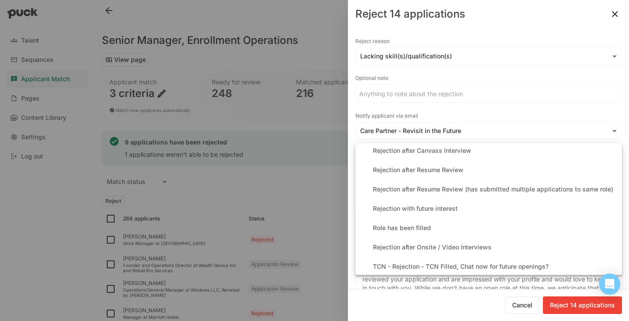
scroll to position [247, 0]
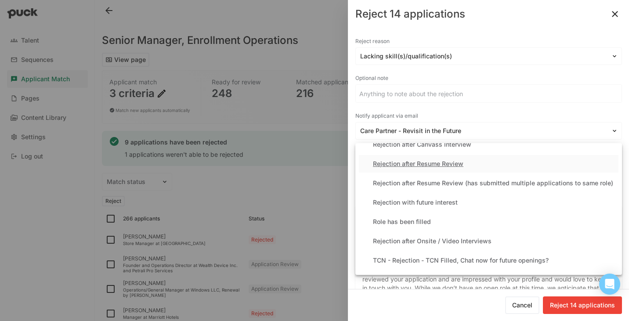
click at [445, 165] on div "Rejection after Resume Review" at bounding box center [418, 163] width 91 height 7
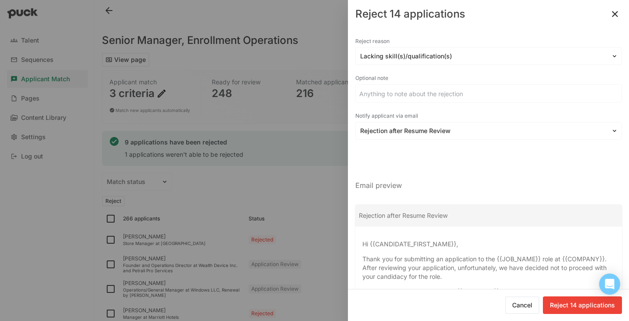
click at [591, 305] on button "Reject 14 applications" at bounding box center [582, 306] width 79 height 18
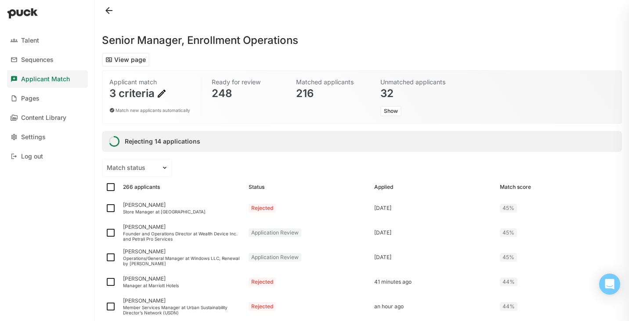
checkbox input "false"
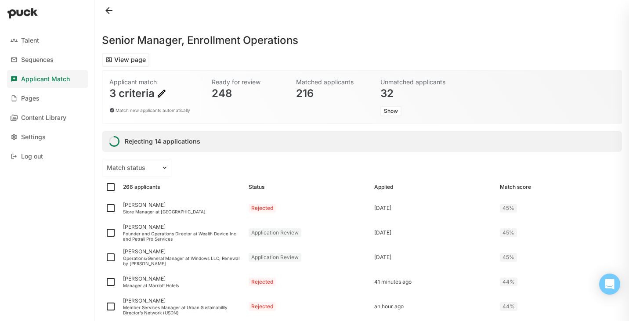
checkbox input "false"
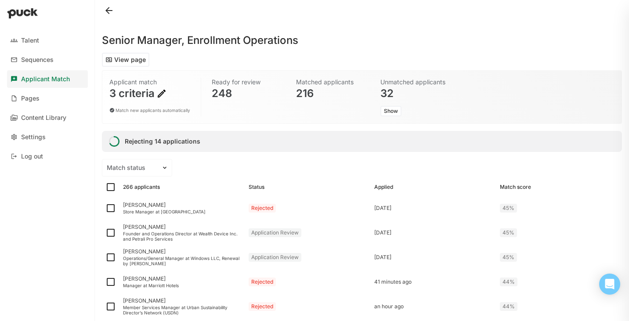
checkbox input "false"
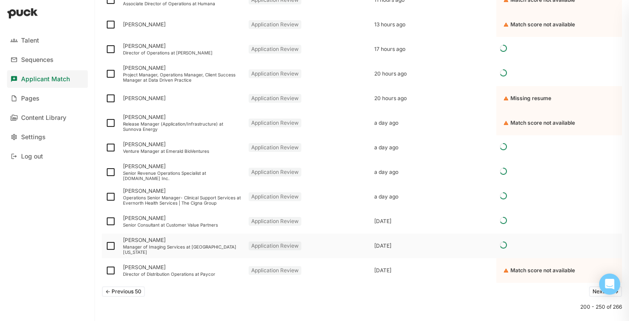
scroll to position [1159, 0]
click at [596, 292] on button "Next 50 ->" at bounding box center [605, 290] width 33 height 11
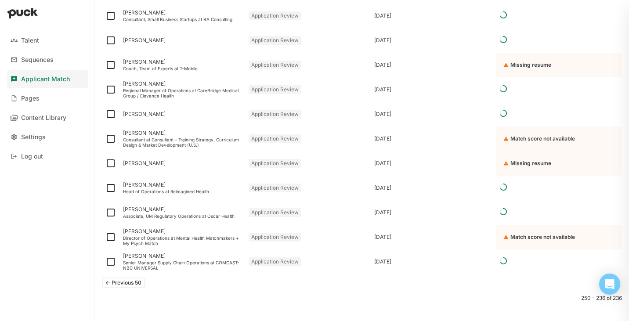
scroll to position [364, 0]
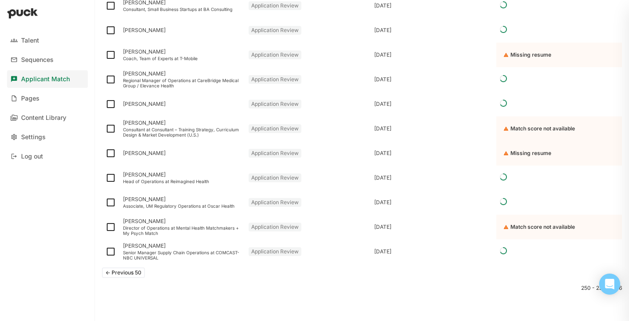
click at [137, 273] on button "<- Previous 50" at bounding box center [123, 273] width 43 height 11
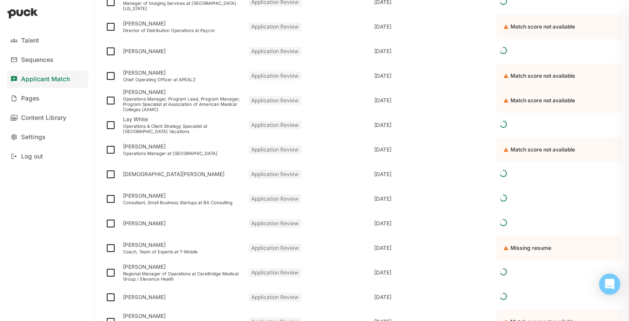
scroll to position [856, 0]
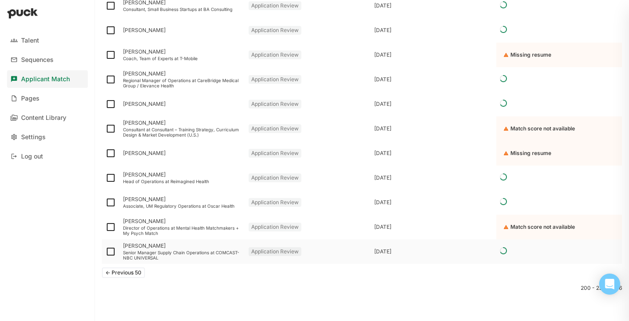
click at [159, 254] on div "Senior Manager Supply Chain Operations at COMCAST-NBC UNIVERSAL" at bounding box center [182, 255] width 119 height 11
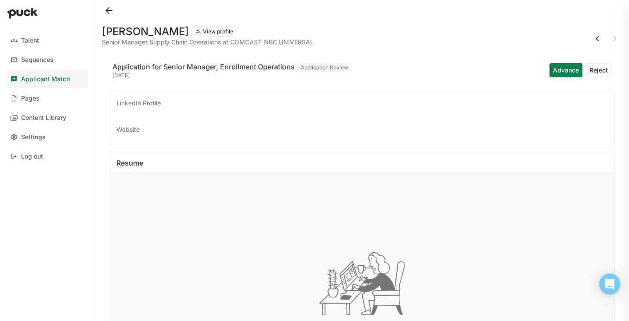
click at [112, 8] on button at bounding box center [109, 11] width 14 height 14
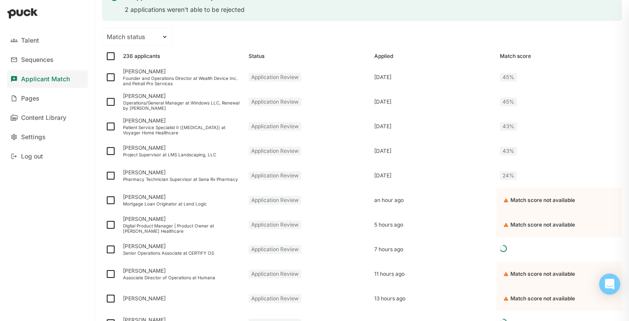
scroll to position [144, 0]
click at [110, 175] on img at bounding box center [110, 177] width 11 height 11
click at [105, 177] on input "checkbox" at bounding box center [105, 177] width 0 height 0
checkbox input "true"
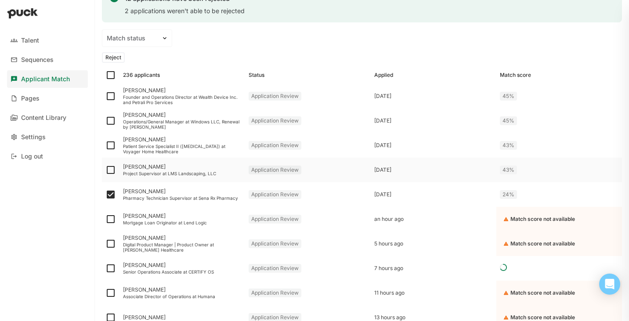
click at [113, 170] on img at bounding box center [110, 170] width 11 height 11
click at [105, 170] on input "checkbox" at bounding box center [105, 170] width 0 height 0
checkbox input "true"
click at [112, 150] on img at bounding box center [110, 145] width 11 height 11
click at [105, 146] on input "checkbox" at bounding box center [105, 145] width 0 height 0
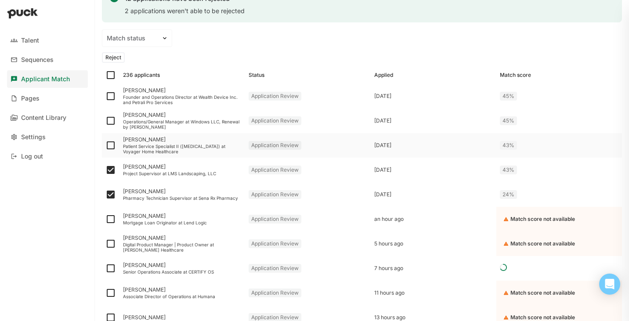
checkbox input "true"
click at [112, 121] on img at bounding box center [110, 121] width 11 height 11
click at [105, 121] on input "checkbox" at bounding box center [105, 121] width 0 height 0
checkbox input "true"
click at [112, 98] on img at bounding box center [110, 96] width 11 height 11
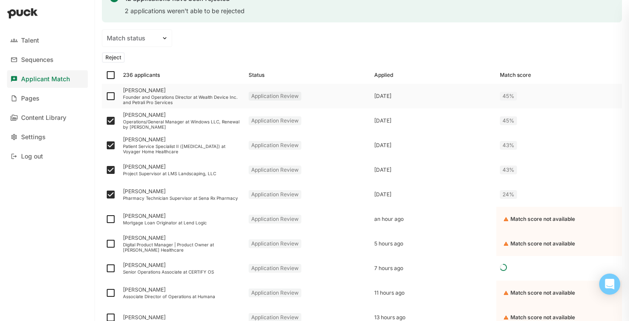
click at [105, 97] on input "checkbox" at bounding box center [105, 96] width 0 height 0
click at [115, 58] on button "Reject" at bounding box center [113, 57] width 23 height 11
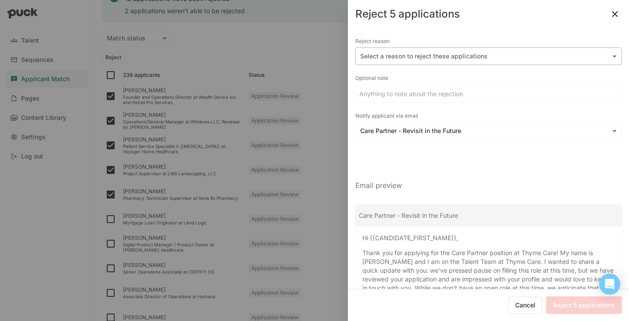
click at [449, 57] on div at bounding box center [483, 56] width 247 height 9
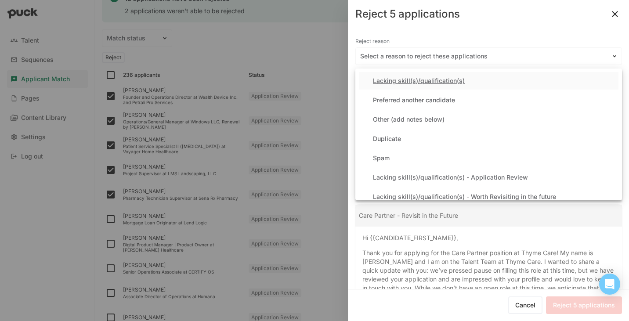
click at [437, 81] on div "Lacking skill(s)/qualification(s)" at bounding box center [419, 80] width 92 height 7
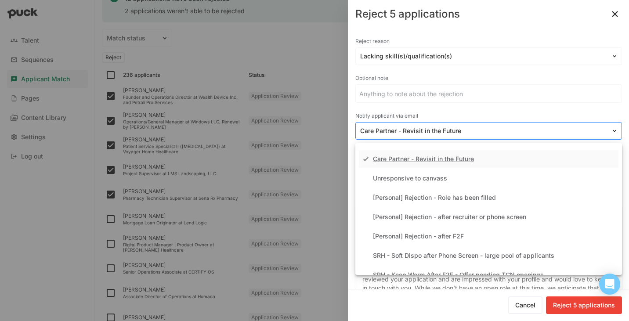
click at [437, 129] on div at bounding box center [483, 131] width 247 height 9
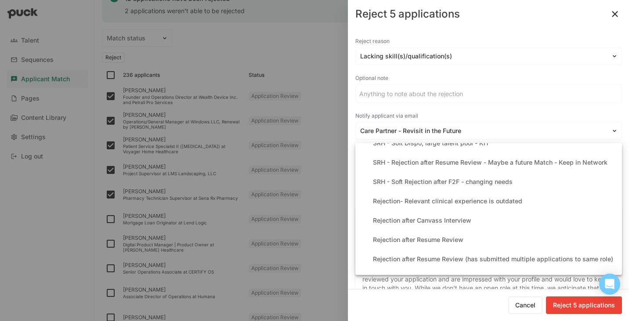
scroll to position [173, 0]
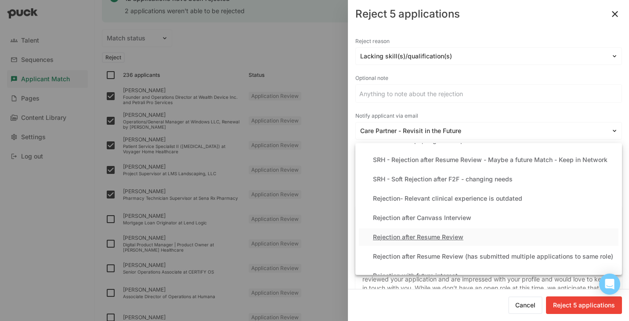
click at [435, 239] on div "Rejection after Resume Review" at bounding box center [418, 237] width 91 height 7
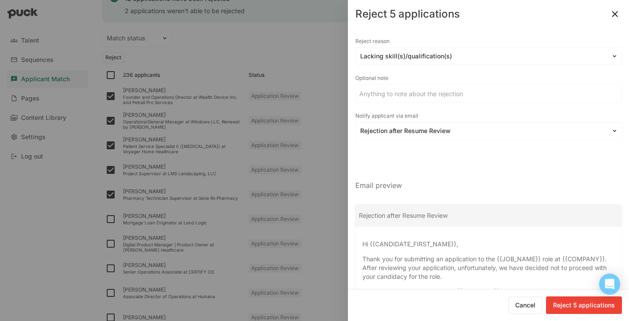
click at [582, 309] on button "Reject 5 applications" at bounding box center [584, 306] width 76 height 18
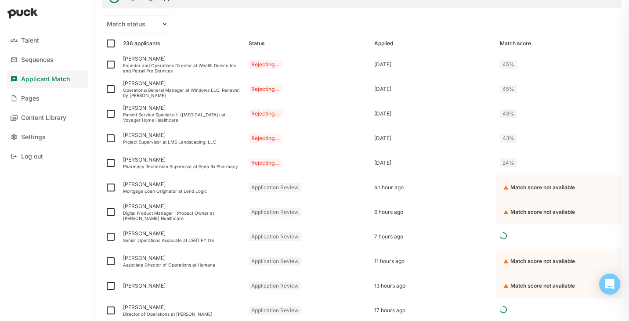
checkbox input "false"
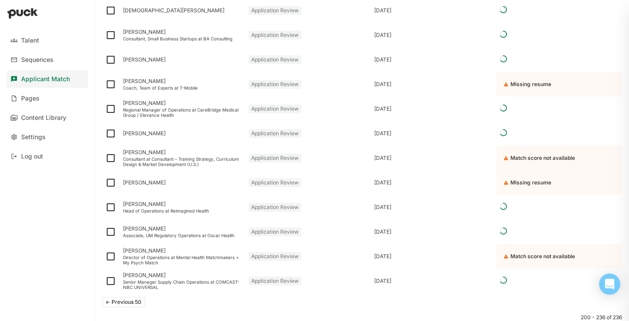
scroll to position [844, 0]
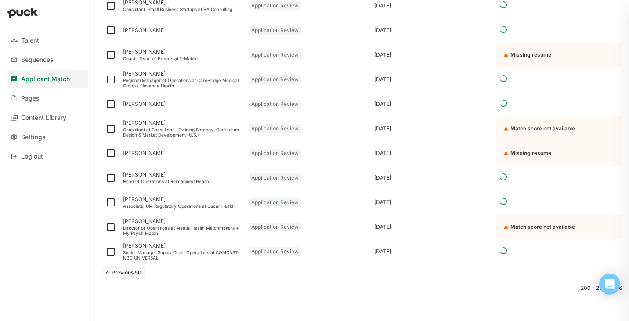
click at [127, 276] on button "<- Previous 50" at bounding box center [123, 273] width 43 height 11
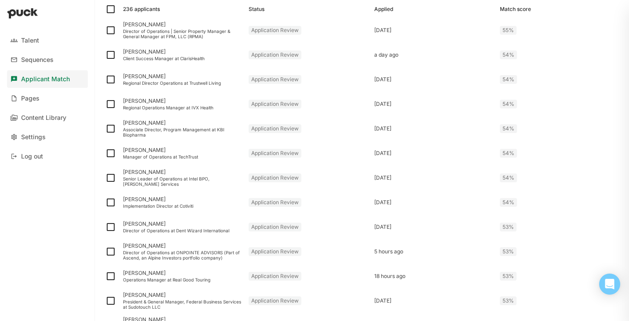
scroll to position [1164, 0]
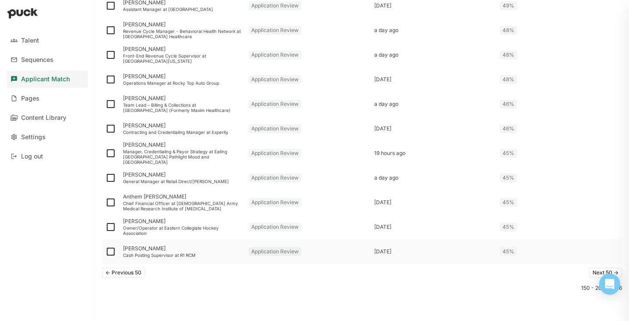
click at [109, 251] on img at bounding box center [110, 252] width 11 height 11
click at [105, 252] on input "checkbox" at bounding box center [105, 252] width 0 height 0
checkbox input "true"
click at [109, 225] on img at bounding box center [110, 227] width 11 height 11
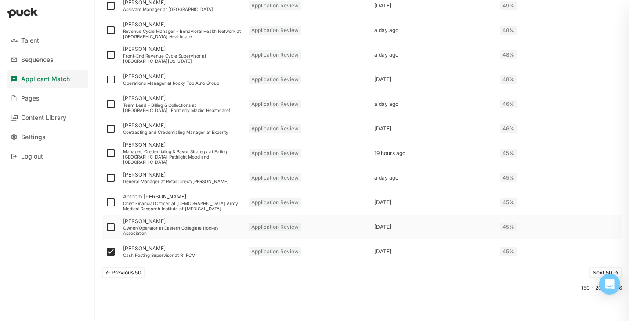
click at [105, 227] on input "checkbox" at bounding box center [105, 227] width 0 height 0
checkbox input "true"
click at [108, 203] on img at bounding box center [110, 202] width 11 height 11
click at [105, 203] on input "checkbox" at bounding box center [105, 203] width 0 height 0
checkbox input "true"
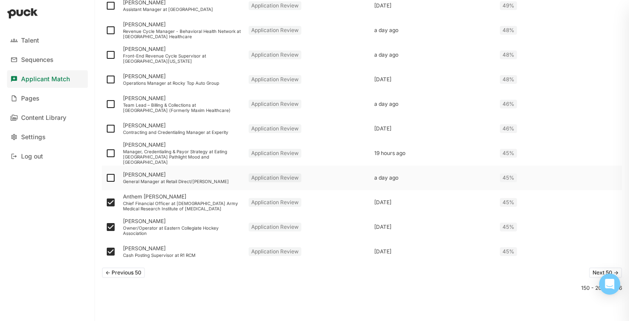
click at [108, 176] on img at bounding box center [110, 178] width 11 height 11
click at [105, 178] on input "checkbox" at bounding box center [105, 178] width 0 height 0
checkbox input "true"
click at [111, 150] on img at bounding box center [110, 153] width 11 height 11
click at [105, 153] on input "checkbox" at bounding box center [105, 153] width 0 height 0
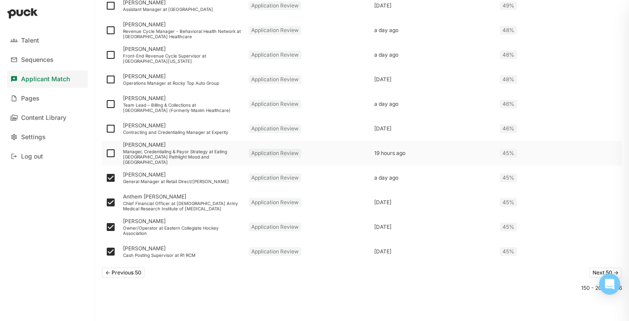
checkbox input "true"
click at [113, 126] on img at bounding box center [110, 128] width 11 height 11
click at [105, 129] on input "checkbox" at bounding box center [105, 129] width 0 height 0
checkbox input "true"
click at [112, 102] on img at bounding box center [110, 104] width 11 height 11
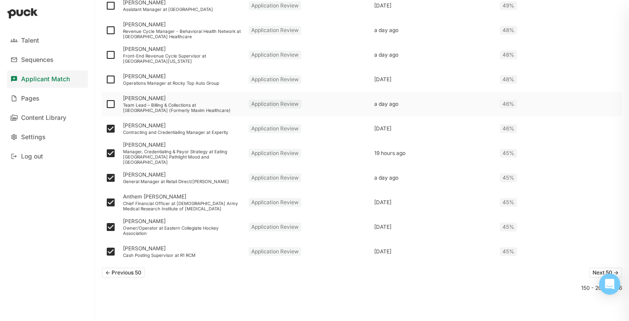
click at [105, 104] on input "checkbox" at bounding box center [105, 104] width 0 height 0
checkbox input "true"
click at [110, 76] on img at bounding box center [110, 79] width 11 height 11
click at [105, 80] on input "checkbox" at bounding box center [105, 80] width 0 height 0
checkbox input "true"
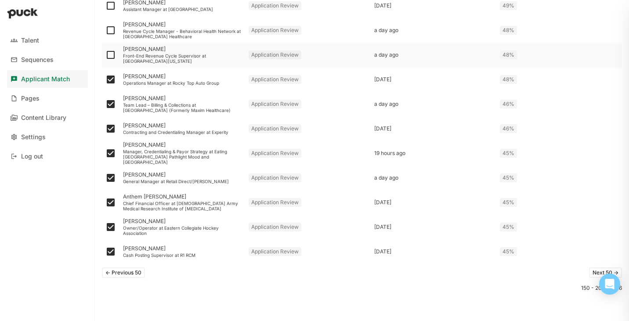
click at [112, 56] on img at bounding box center [110, 55] width 11 height 11
click at [105, 55] on input "checkbox" at bounding box center [105, 55] width 0 height 0
checkbox input "true"
click at [111, 30] on img at bounding box center [110, 30] width 11 height 11
click at [105, 30] on input "checkbox" at bounding box center [105, 30] width 0 height 0
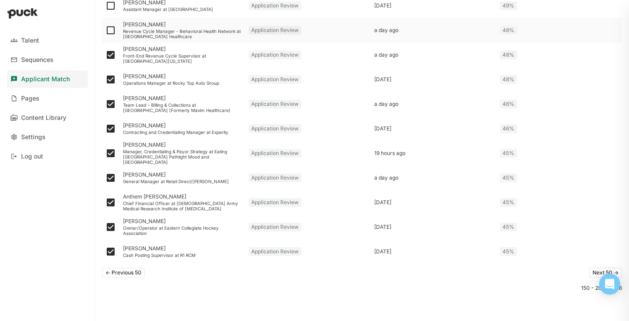
checkbox input "true"
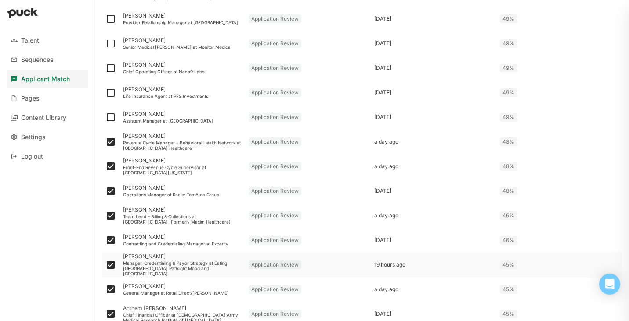
scroll to position [1063, 0]
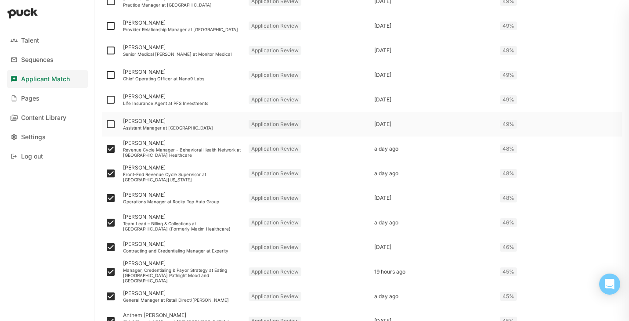
click at [110, 123] on img at bounding box center [110, 124] width 11 height 11
click at [105, 124] on input "checkbox" at bounding box center [105, 124] width 0 height 0
checkbox input "true"
click at [111, 97] on img at bounding box center [110, 99] width 11 height 11
click at [105, 100] on input "checkbox" at bounding box center [105, 100] width 0 height 0
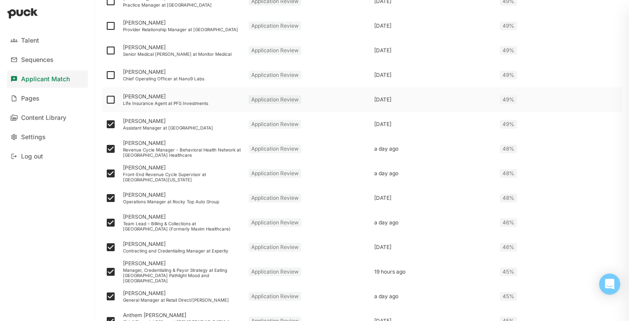
checkbox input "true"
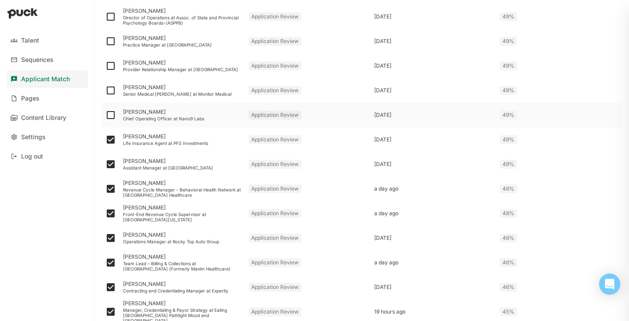
scroll to position [1023, 0]
click at [111, 114] on img at bounding box center [110, 114] width 11 height 11
click at [105, 115] on input "checkbox" at bounding box center [105, 115] width 0 height 0
checkbox input "true"
click at [113, 87] on img at bounding box center [110, 90] width 11 height 11
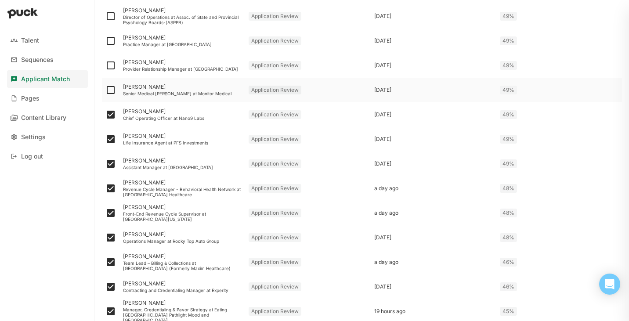
click at [105, 90] on input "checkbox" at bounding box center [105, 90] width 0 height 0
checkbox input "true"
click at [110, 67] on img at bounding box center [110, 65] width 11 height 11
click at [105, 66] on input "checkbox" at bounding box center [105, 65] width 0 height 0
checkbox input "true"
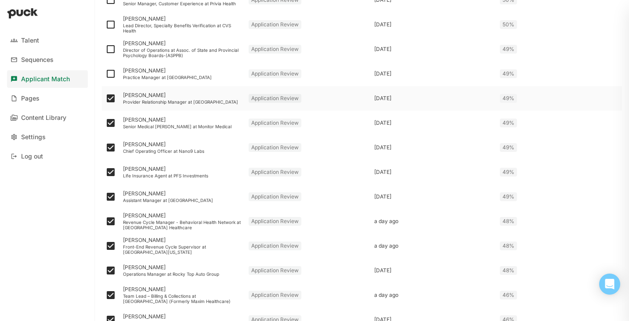
scroll to position [991, 0]
click at [109, 74] on img at bounding box center [110, 73] width 11 height 11
click at [105, 73] on input "checkbox" at bounding box center [105, 73] width 0 height 0
checkbox input "true"
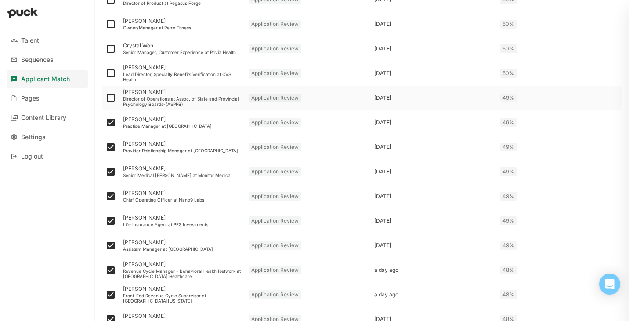
scroll to position [942, 0]
click at [113, 98] on img at bounding box center [110, 97] width 11 height 11
click at [105, 98] on input "checkbox" at bounding box center [105, 98] width 0 height 0
checkbox input "true"
click at [112, 73] on img at bounding box center [110, 73] width 11 height 11
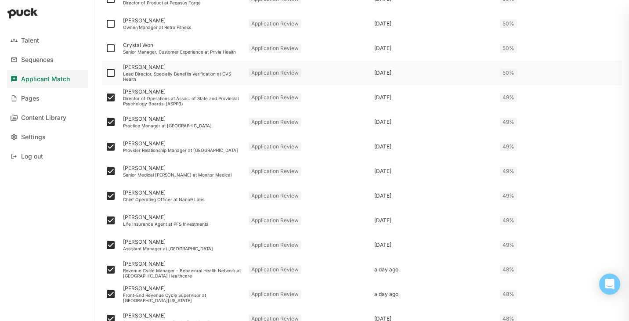
click at [105, 73] on input "checkbox" at bounding box center [105, 73] width 0 height 0
checkbox input "true"
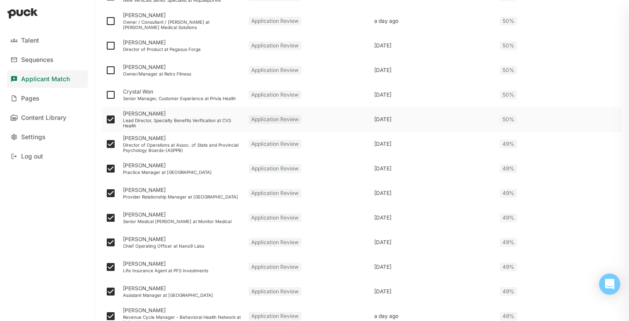
scroll to position [896, 0]
click at [113, 94] on img at bounding box center [110, 94] width 11 height 11
click at [105, 94] on input "checkbox" at bounding box center [105, 94] width 0 height 0
checkbox input "true"
click at [111, 69] on img at bounding box center [110, 69] width 11 height 11
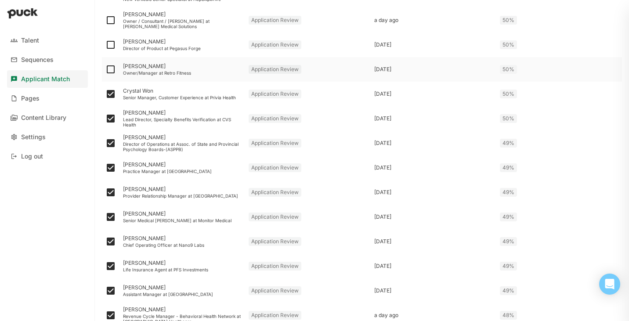
click at [105, 69] on input "checkbox" at bounding box center [105, 69] width 0 height 0
checkbox input "true"
click at [111, 46] on img at bounding box center [110, 45] width 11 height 11
click at [105, 45] on input "checkbox" at bounding box center [105, 45] width 0 height 0
checkbox input "true"
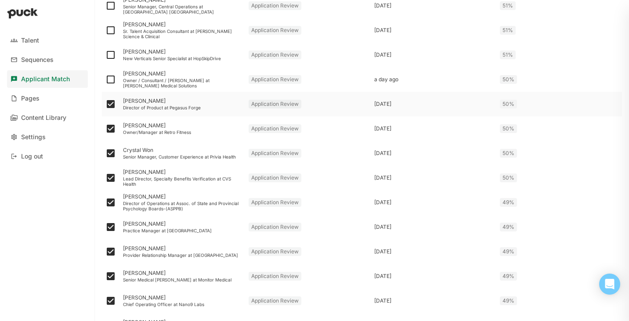
scroll to position [832, 0]
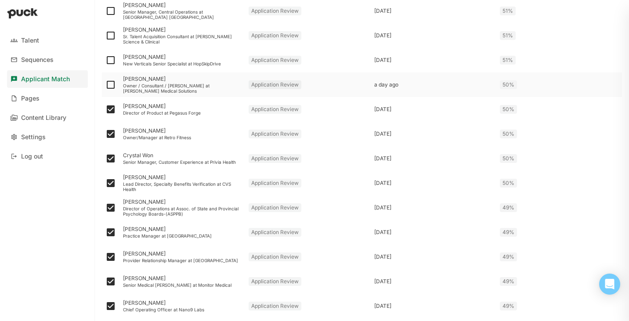
click at [111, 83] on img at bounding box center [110, 85] width 11 height 11
click at [105, 85] on input "checkbox" at bounding box center [105, 85] width 0 height 0
checkbox input "true"
click at [110, 55] on img at bounding box center [110, 60] width 11 height 11
click at [105, 60] on input "checkbox" at bounding box center [105, 60] width 0 height 0
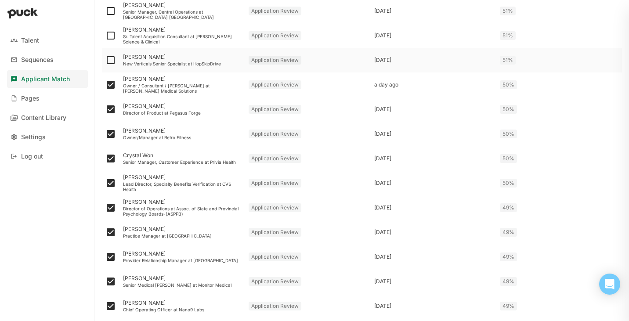
checkbox input "true"
click at [112, 34] on img at bounding box center [110, 35] width 11 height 11
click at [105, 36] on input "checkbox" at bounding box center [105, 36] width 0 height 0
checkbox input "true"
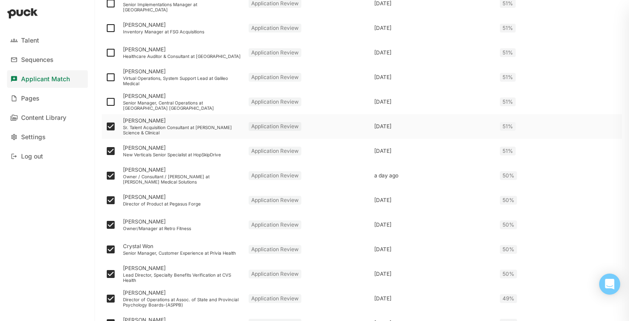
scroll to position [741, 0]
click at [113, 99] on img at bounding box center [110, 102] width 11 height 11
click at [105, 102] on input "checkbox" at bounding box center [105, 102] width 0 height 0
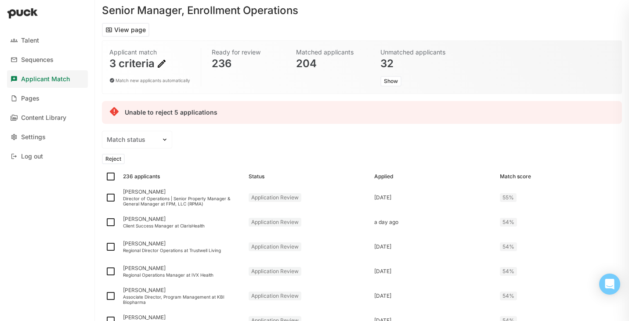
scroll to position [0, 0]
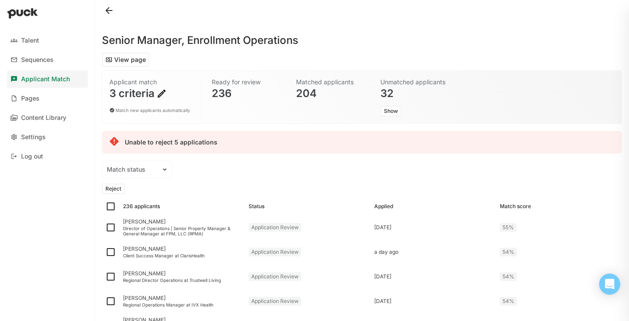
click at [117, 189] on button "Reject" at bounding box center [113, 189] width 23 height 11
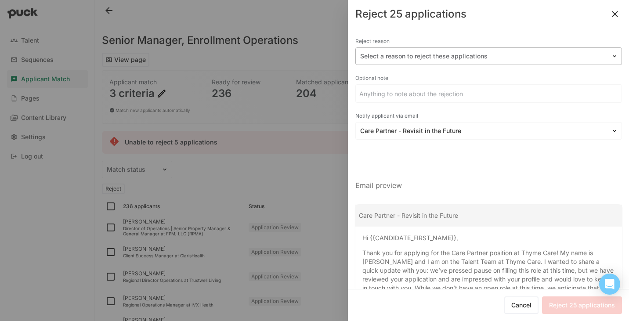
click at [411, 56] on div at bounding box center [483, 56] width 247 height 9
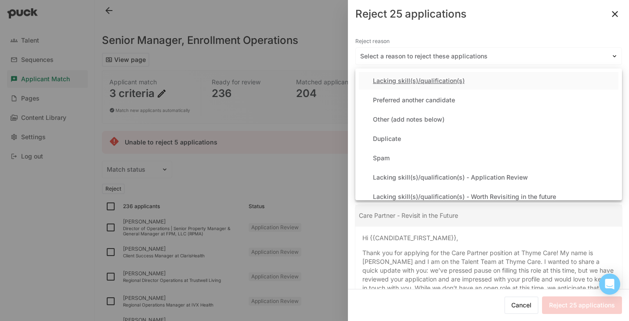
click at [417, 79] on div "Lacking skill(s)/qualification(s)" at bounding box center [419, 80] width 92 height 7
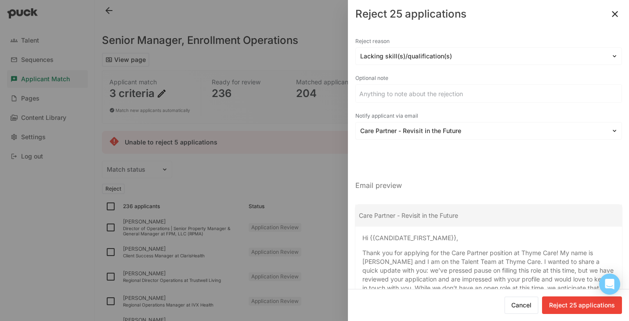
scroll to position [24, 0]
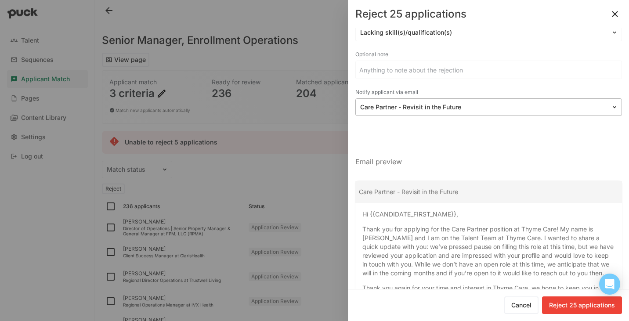
click at [440, 106] on div at bounding box center [483, 107] width 247 height 9
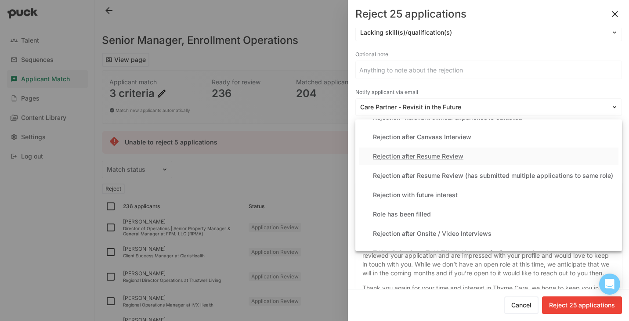
scroll to position [236, 0]
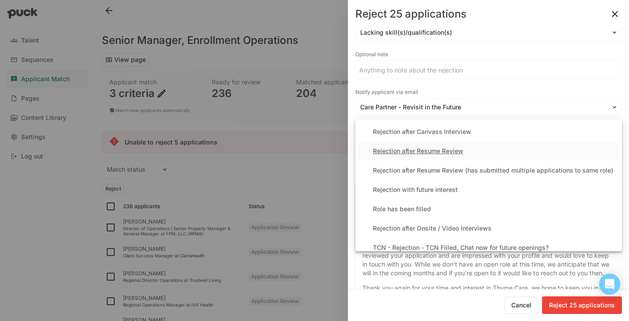
click at [442, 153] on div "Rejection after Resume Review" at bounding box center [418, 151] width 91 height 7
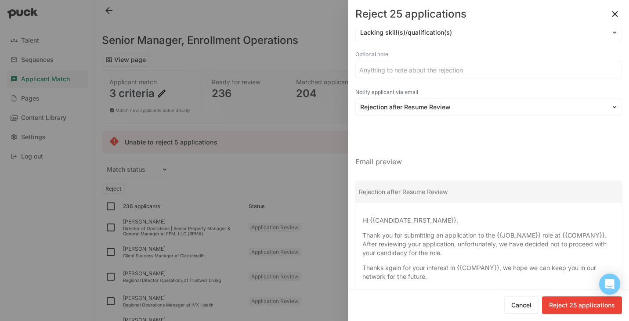
click at [580, 305] on button "Reject 25 applications" at bounding box center [582, 306] width 80 height 18
checkbox input "false"
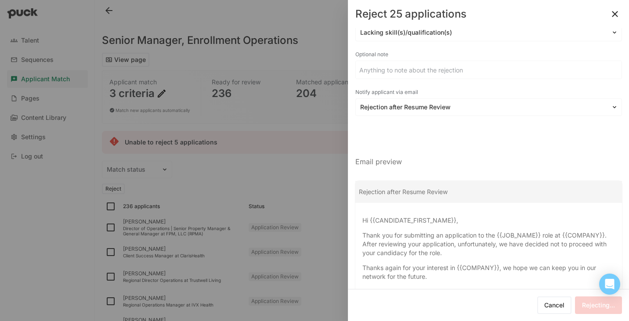
checkbox input "false"
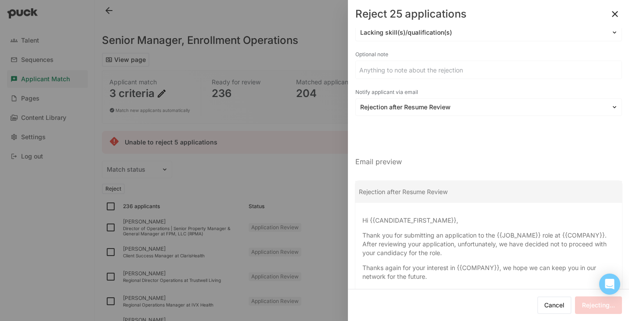
checkbox input "false"
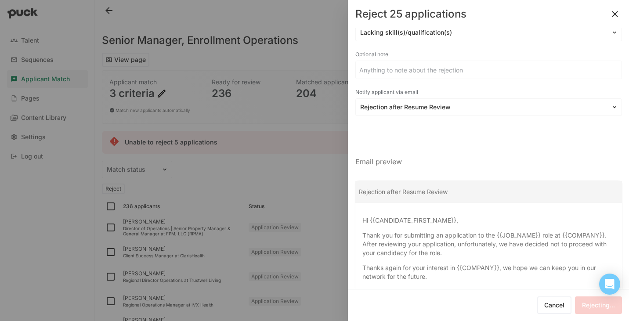
checkbox input "false"
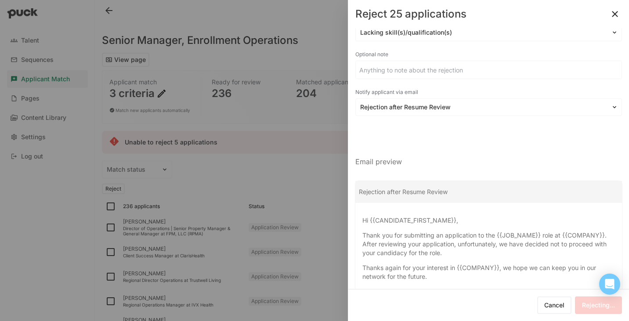
checkbox input "false"
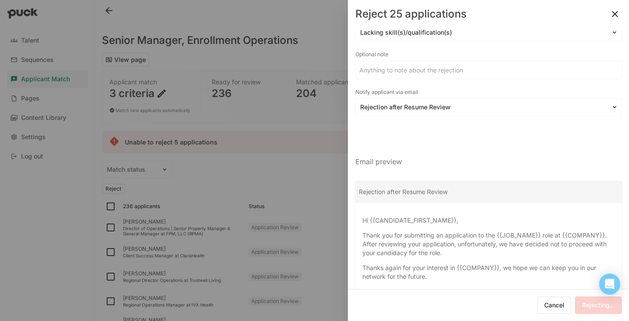
checkbox input "false"
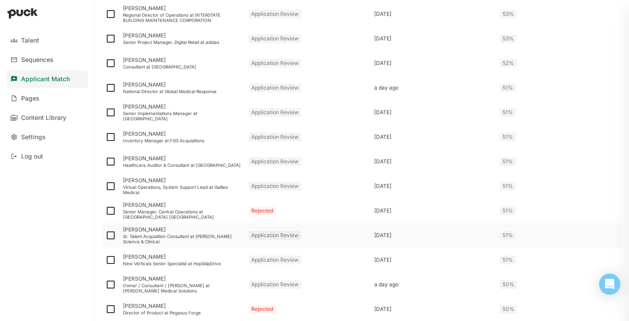
scroll to position [627, 0]
click at [111, 160] on img at bounding box center [110, 161] width 11 height 11
click at [105, 161] on input "checkbox" at bounding box center [105, 161] width 0 height 0
checkbox input "true"
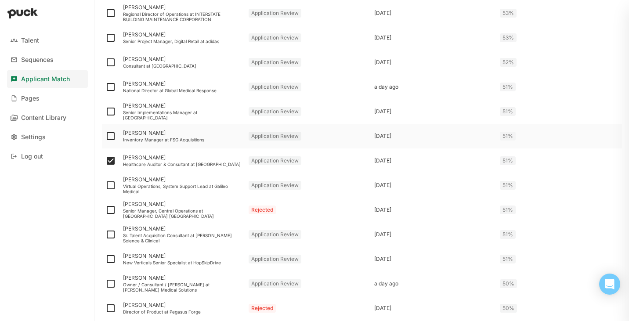
click at [111, 138] on img at bounding box center [110, 136] width 11 height 11
click at [105, 137] on input "checkbox" at bounding box center [105, 136] width 0 height 0
checkbox input "true"
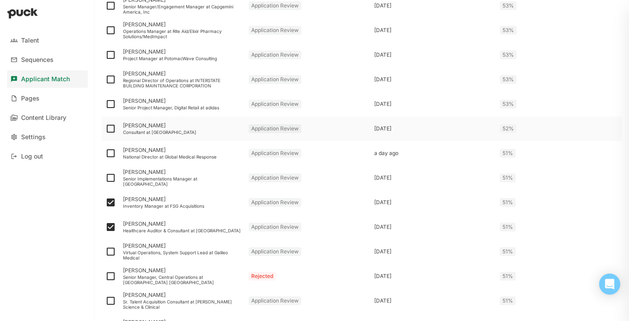
scroll to position [573, 0]
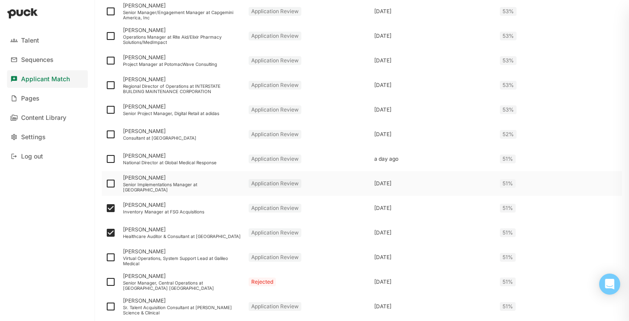
click at [114, 185] on img at bounding box center [110, 183] width 11 height 11
click at [105, 184] on input "checkbox" at bounding box center [105, 184] width 0 height 0
checkbox input "true"
click at [111, 160] on img at bounding box center [110, 159] width 11 height 11
click at [105, 160] on input "checkbox" at bounding box center [105, 159] width 0 height 0
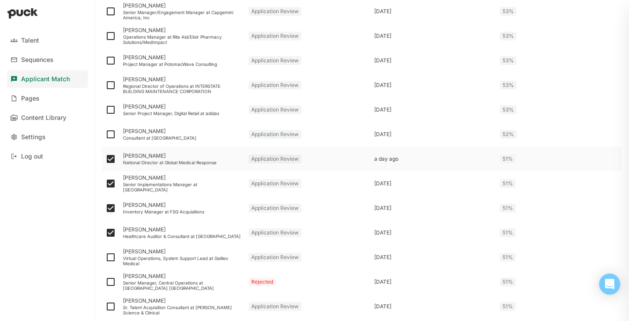
click at [111, 160] on img at bounding box center [110, 159] width 11 height 11
click at [105, 160] on input "checkbox" at bounding box center [105, 159] width 0 height 0
checkbox input "false"
click at [142, 180] on div "KEISHA BURLEY" at bounding box center [182, 178] width 119 height 6
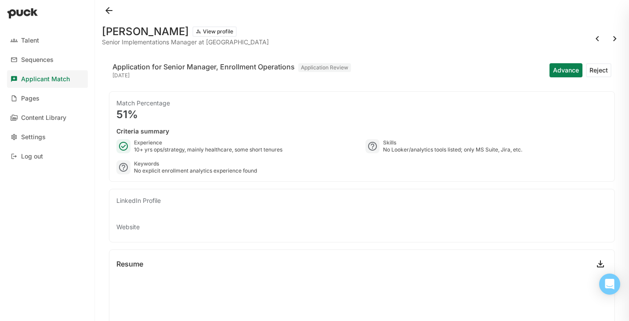
click at [102, 13] on button at bounding box center [109, 11] width 14 height 14
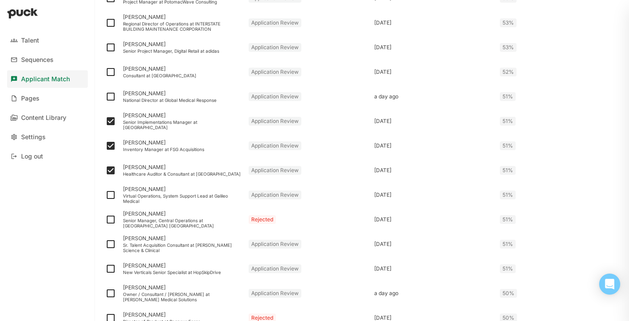
scroll to position [642, 0]
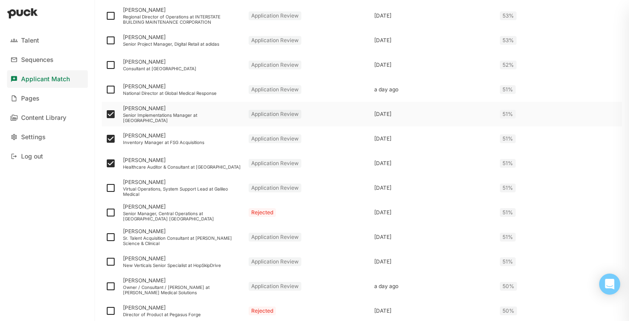
click at [112, 113] on img at bounding box center [110, 114] width 11 height 11
click at [105, 114] on input "checkbox" at bounding box center [105, 114] width 0 height 0
checkbox input "false"
click at [111, 88] on img at bounding box center [110, 89] width 11 height 11
click at [105, 90] on input "checkbox" at bounding box center [105, 90] width 0 height 0
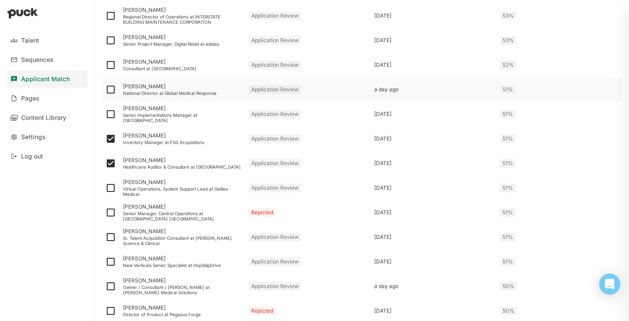
checkbox input "true"
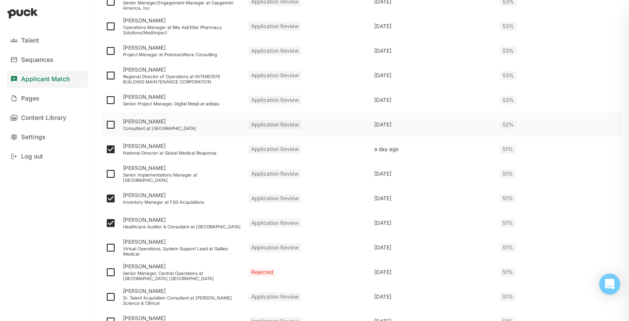
scroll to position [584, 0]
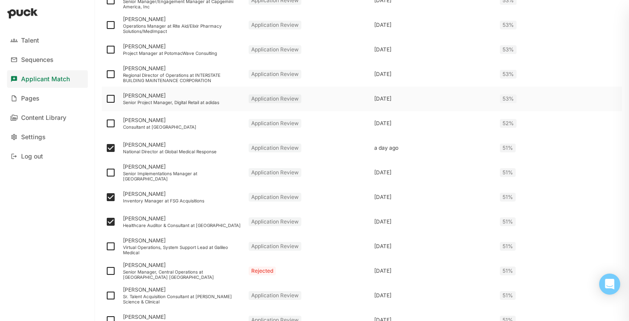
click at [113, 96] on img at bounding box center [110, 99] width 11 height 11
click at [105, 99] on input "checkbox" at bounding box center [105, 99] width 0 height 0
checkbox input "true"
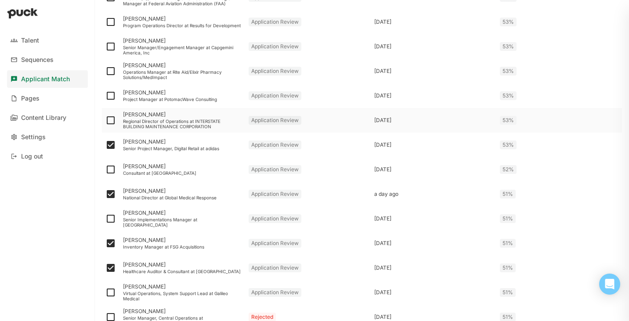
scroll to position [539, 0]
click at [108, 120] on img at bounding box center [110, 119] width 11 height 11
click at [105, 120] on input "checkbox" at bounding box center [105, 120] width 0 height 0
checkbox input "true"
click at [110, 94] on img at bounding box center [110, 95] width 11 height 11
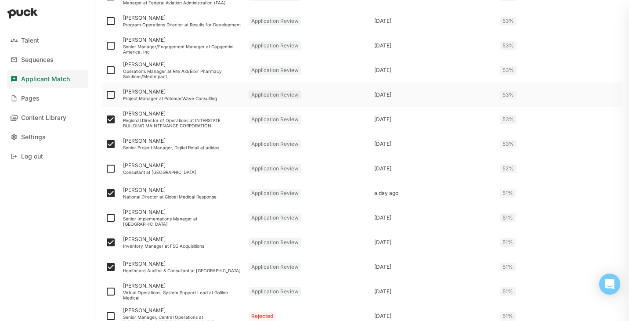
click at [105, 95] on input "checkbox" at bounding box center [105, 95] width 0 height 0
checkbox input "true"
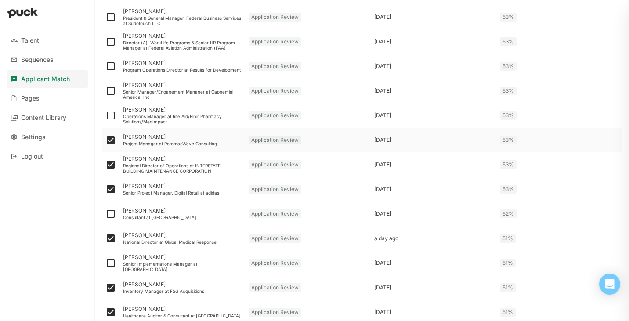
scroll to position [490, 0]
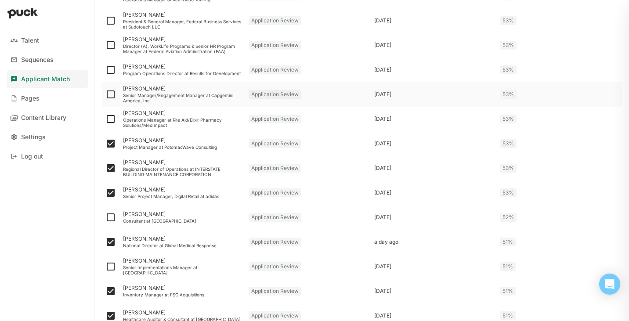
click at [116, 93] on img at bounding box center [110, 94] width 11 height 11
click at [105, 94] on input "checkbox" at bounding box center [105, 94] width 0 height 0
checkbox input "true"
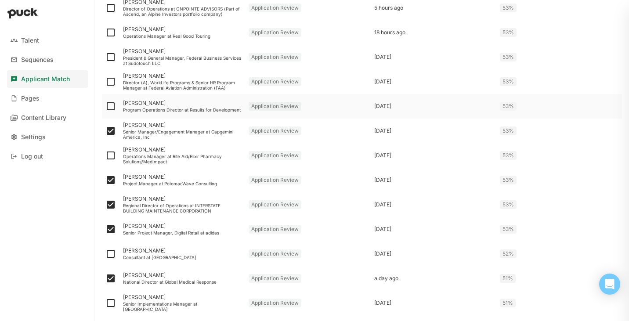
scroll to position [446, 0]
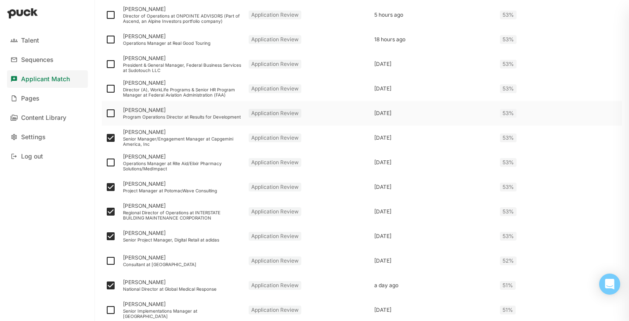
click at [109, 113] on img at bounding box center [110, 113] width 11 height 11
click at [105, 113] on input "checkbox" at bounding box center [105, 113] width 0 height 0
checkbox input "true"
click at [113, 84] on img at bounding box center [110, 88] width 11 height 11
click at [105, 89] on input "checkbox" at bounding box center [105, 89] width 0 height 0
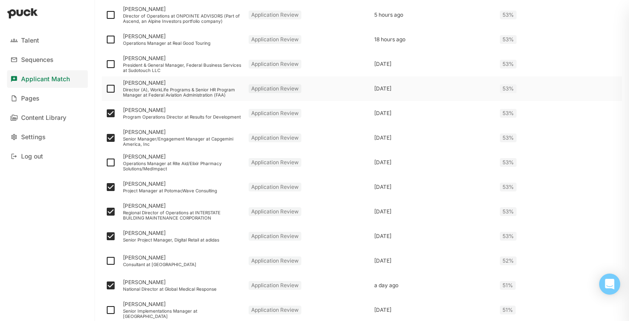
checkbox input "true"
click at [112, 63] on img at bounding box center [110, 64] width 11 height 11
click at [105, 64] on input "checkbox" at bounding box center [105, 64] width 0 height 0
checkbox input "true"
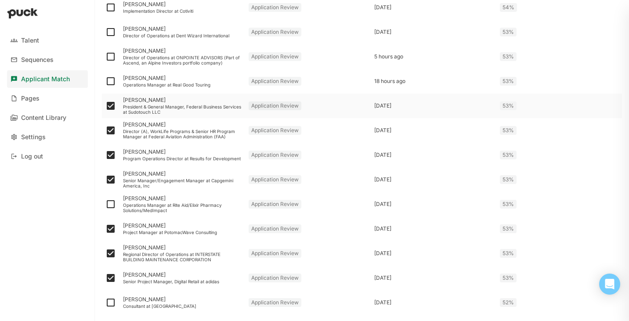
scroll to position [382, 0]
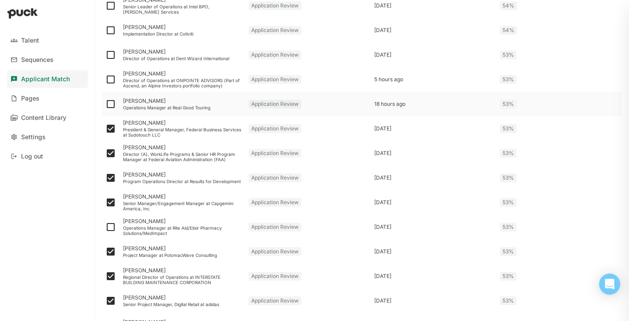
click at [110, 105] on img at bounding box center [110, 104] width 11 height 11
click at [105, 105] on input "checkbox" at bounding box center [105, 104] width 0 height 0
checkbox input "true"
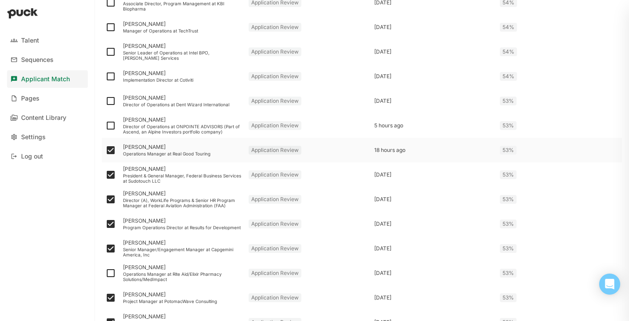
scroll to position [333, 0]
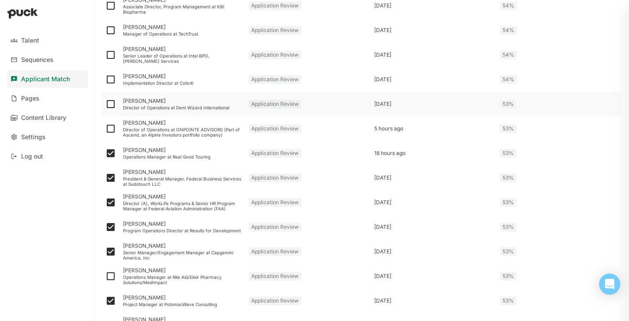
click at [111, 103] on img at bounding box center [110, 104] width 11 height 11
click at [105, 104] on input "checkbox" at bounding box center [105, 104] width 0 height 0
checkbox input "true"
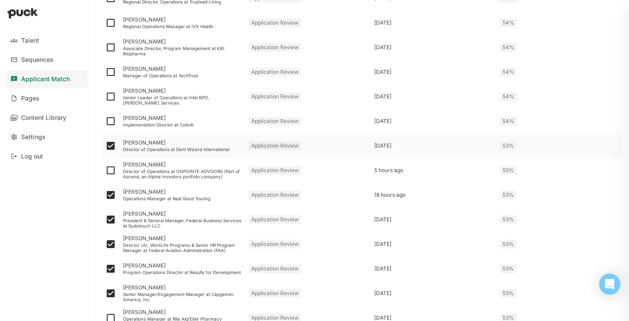
scroll to position [291, 0]
click at [109, 94] on img at bounding box center [110, 96] width 11 height 11
click at [105, 96] on input "checkbox" at bounding box center [105, 96] width 0 height 0
checkbox input "true"
click at [111, 70] on img at bounding box center [110, 71] width 11 height 11
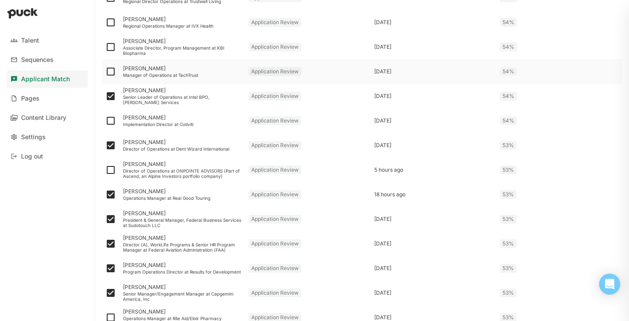
click at [105, 72] on input "checkbox" at bounding box center [105, 72] width 0 height 0
checkbox input "true"
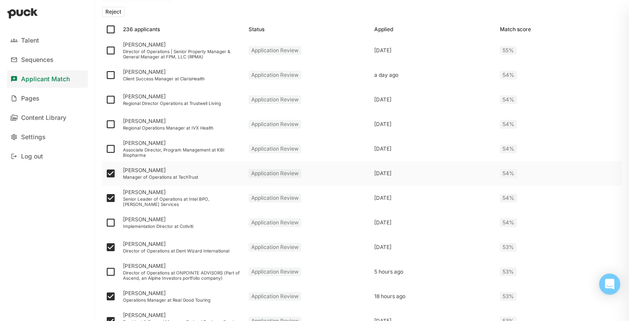
scroll to position [188, 0]
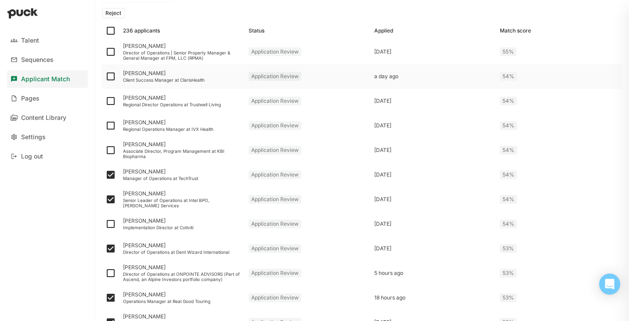
click at [110, 75] on img at bounding box center [110, 76] width 11 height 11
click at [105, 76] on input "checkbox" at bounding box center [105, 76] width 0 height 0
checkbox input "true"
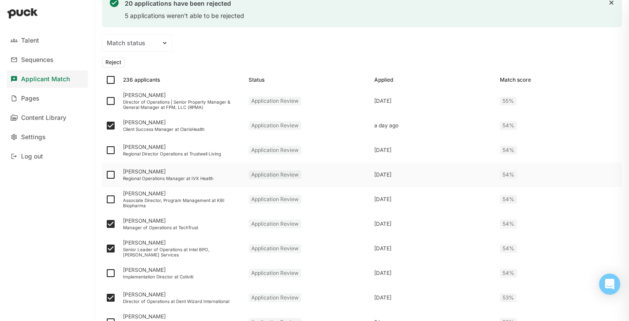
scroll to position [138, 0]
click at [114, 100] on img at bounding box center [110, 101] width 11 height 11
click at [105, 102] on input "checkbox" at bounding box center [105, 102] width 0 height 0
click at [116, 65] on button "Reject" at bounding box center [113, 63] width 23 height 11
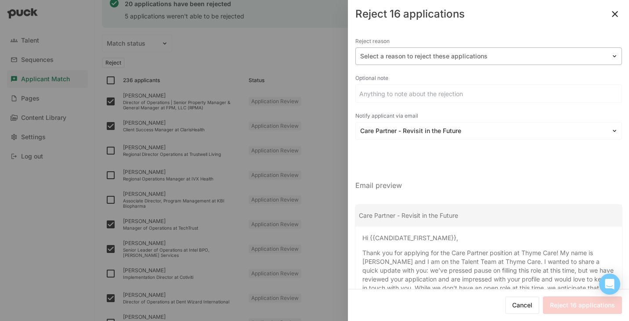
click at [453, 60] on div at bounding box center [483, 56] width 247 height 9
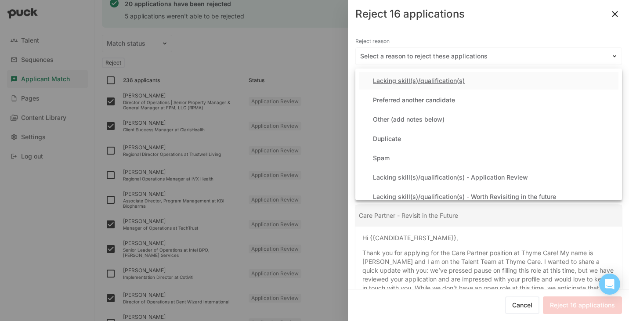
click at [442, 82] on div "Lacking skill(s)/qualification(s)" at bounding box center [419, 80] width 92 height 7
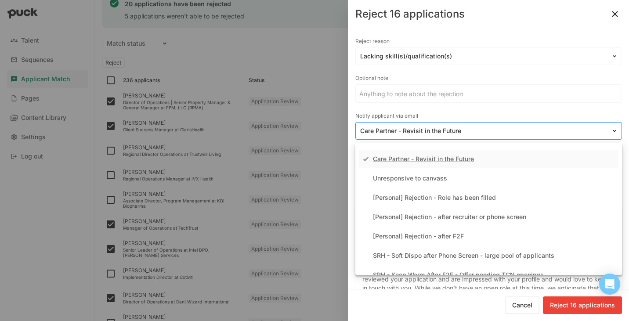
click at [433, 133] on div at bounding box center [483, 131] width 247 height 9
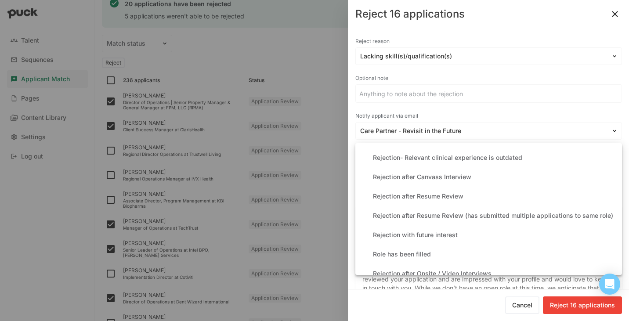
scroll to position [217, 0]
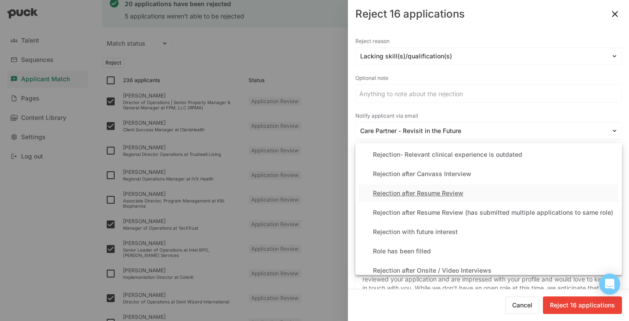
click at [441, 190] on div "Rejection after Resume Review" at bounding box center [418, 193] width 91 height 7
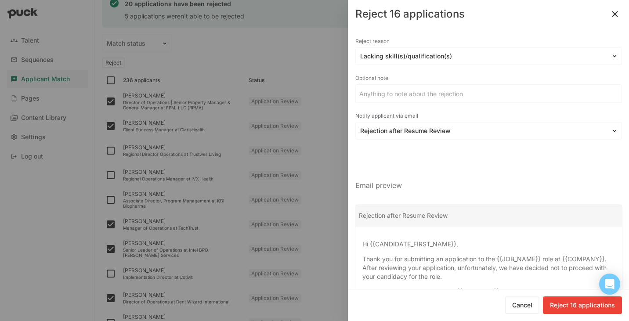
click at [572, 307] on button "Reject 16 applications" at bounding box center [582, 306] width 79 height 18
checkbox input "false"
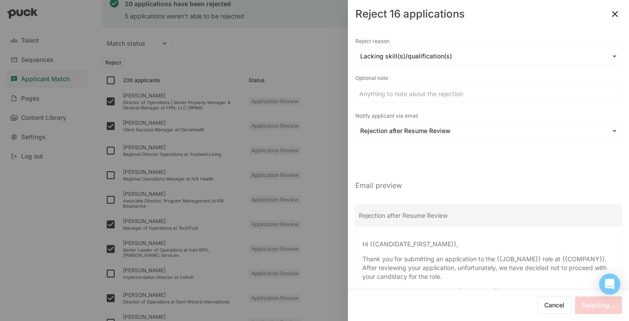
checkbox input "false"
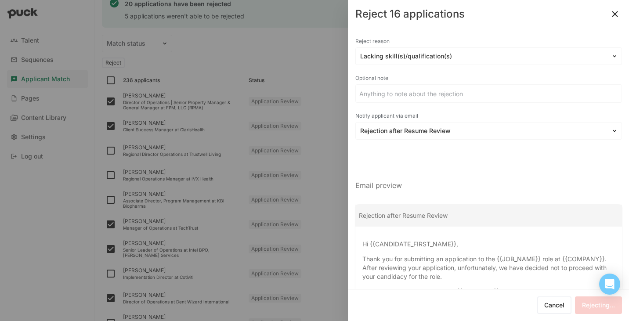
checkbox input "false"
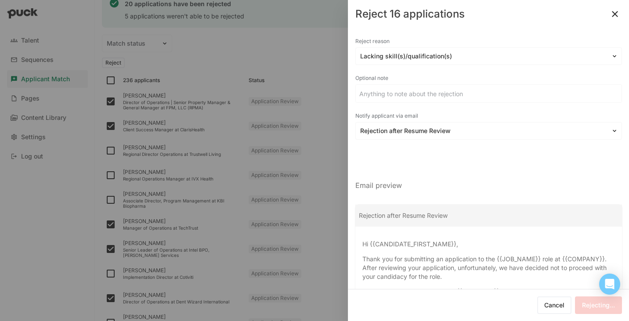
checkbox input "false"
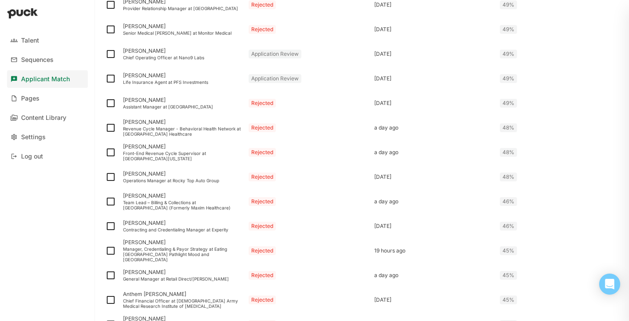
scroll to position [1176, 0]
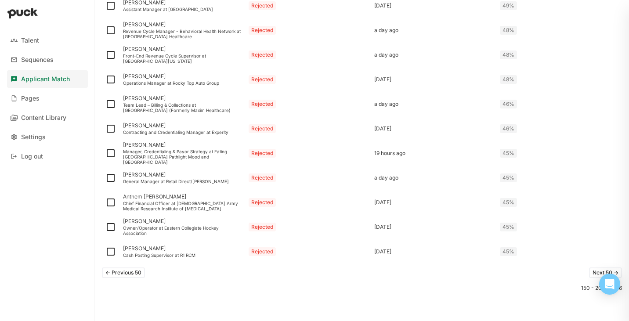
click at [115, 273] on button "<- Previous 50" at bounding box center [123, 273] width 43 height 11
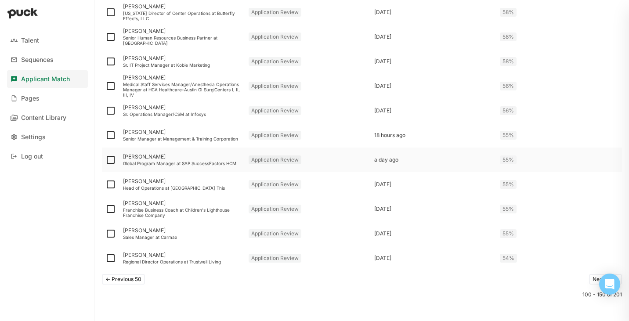
scroll to position [1168, 0]
click at [110, 232] on img at bounding box center [110, 235] width 11 height 11
click at [105, 235] on input "checkbox" at bounding box center [105, 235] width 0 height 0
checkbox input "true"
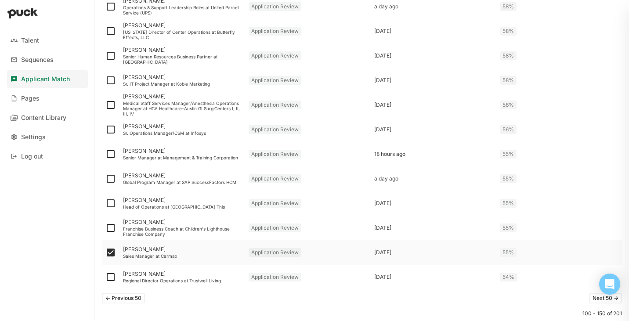
scroll to position [1186, 0]
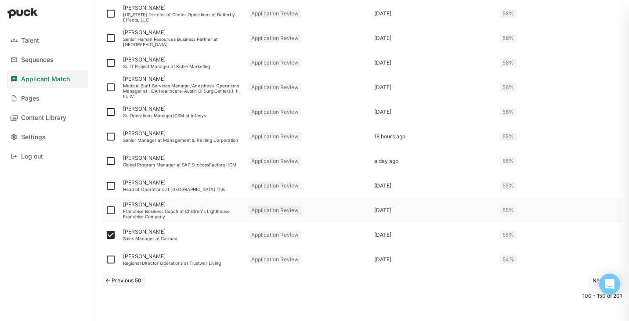
click at [110, 207] on img at bounding box center [110, 210] width 11 height 11
click at [105, 210] on input "checkbox" at bounding box center [105, 210] width 0 height 0
checkbox input "true"
click at [112, 185] on img at bounding box center [110, 186] width 11 height 11
click at [105, 186] on input "checkbox" at bounding box center [105, 186] width 0 height 0
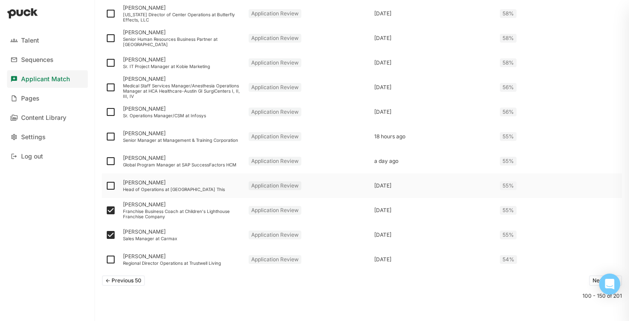
checkbox input "true"
click at [112, 163] on img at bounding box center [110, 161] width 11 height 11
click at [105, 162] on input "checkbox" at bounding box center [105, 161] width 0 height 0
checkbox input "true"
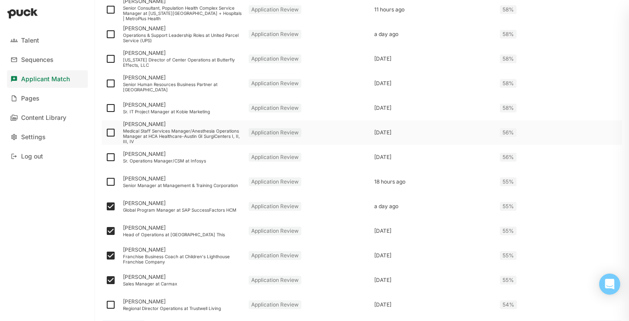
scroll to position [1134, 0]
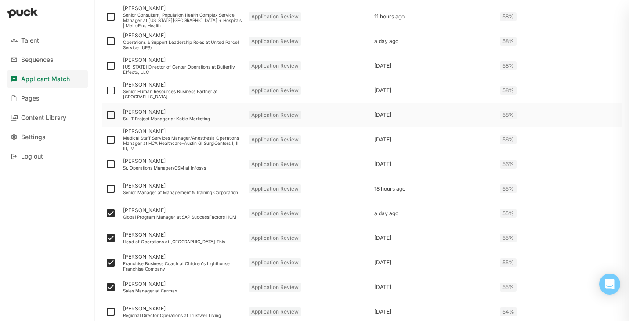
click at [112, 117] on img at bounding box center [110, 115] width 11 height 11
click at [105, 116] on input "checkbox" at bounding box center [105, 115] width 0 height 0
checkbox input "true"
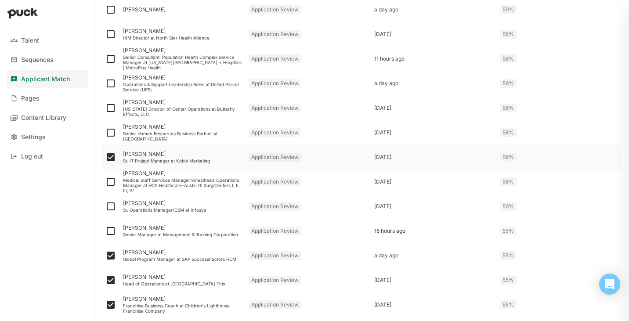
scroll to position [1091, 0]
click at [112, 107] on img at bounding box center [110, 108] width 11 height 11
click at [105, 109] on input "checkbox" at bounding box center [105, 109] width 0 height 0
checkbox input "true"
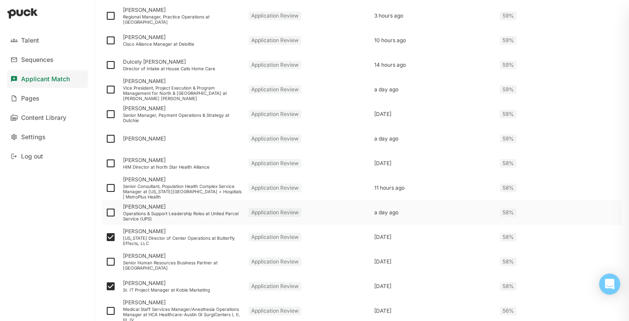
scroll to position [963, 0]
click at [112, 66] on img at bounding box center [110, 64] width 11 height 11
click at [105, 65] on input "checkbox" at bounding box center [105, 65] width 0 height 0
checkbox input "true"
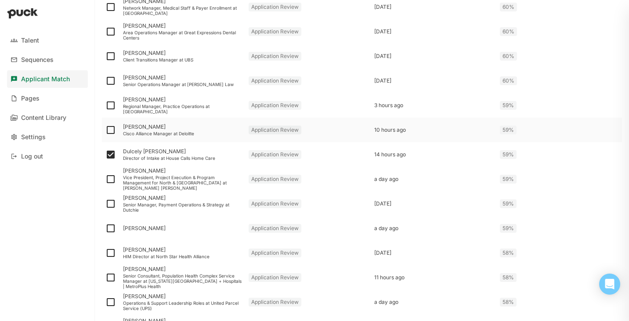
scroll to position [866, 0]
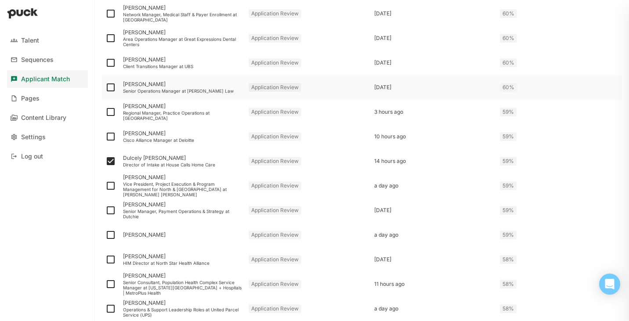
click at [110, 88] on img at bounding box center [110, 87] width 11 height 11
click at [105, 88] on input "checkbox" at bounding box center [105, 87] width 0 height 0
checkbox input "true"
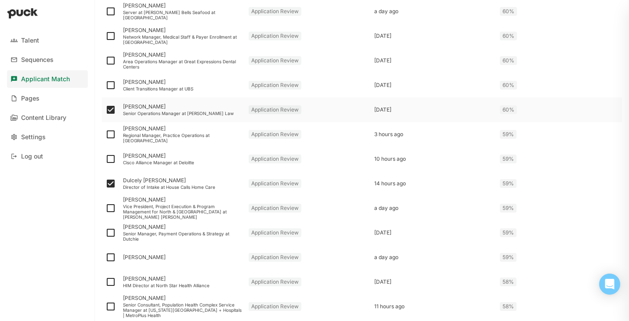
scroll to position [842, 0]
click at [111, 88] on img at bounding box center [110, 86] width 11 height 11
click at [105, 87] on input "checkbox" at bounding box center [105, 87] width 0 height 0
checkbox input "true"
click at [112, 61] on img at bounding box center [110, 62] width 11 height 11
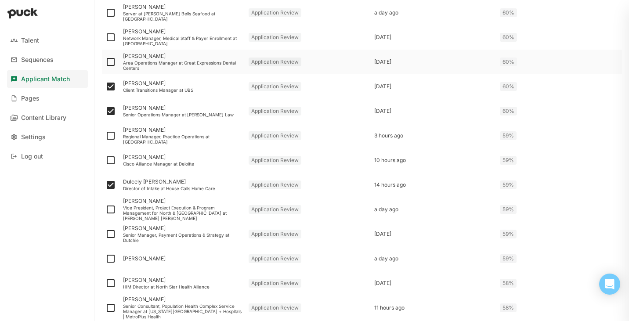
click at [105, 62] on input "checkbox" at bounding box center [105, 62] width 0 height 0
checkbox input "true"
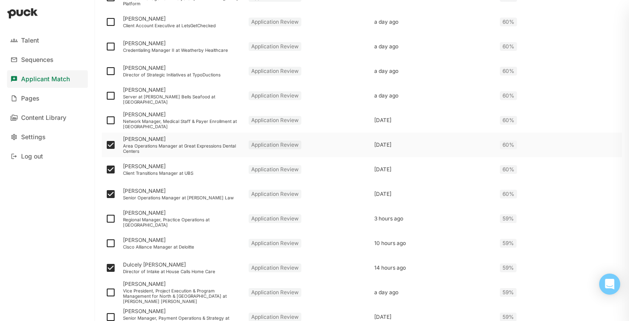
scroll to position [761, 0]
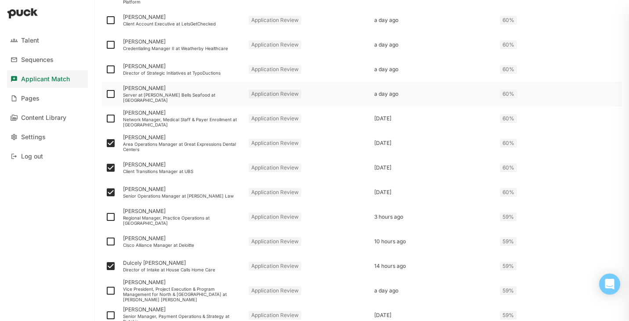
click at [110, 92] on img at bounding box center [110, 94] width 11 height 11
click at [105, 94] on input "checkbox" at bounding box center [105, 94] width 0 height 0
checkbox input "true"
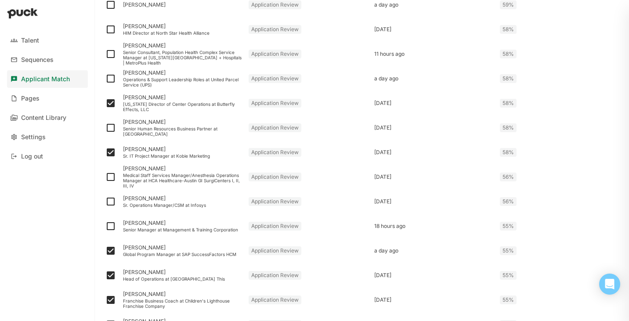
scroll to position [1100, 0]
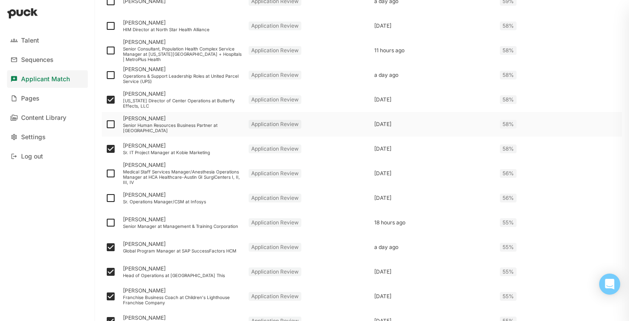
click at [109, 123] on img at bounding box center [110, 124] width 11 height 11
click at [105, 124] on input "checkbox" at bounding box center [105, 124] width 0 height 0
checkbox input "true"
click at [163, 125] on div "Senior Human Resources Business Partner at Yale New Haven Health" at bounding box center [182, 128] width 119 height 11
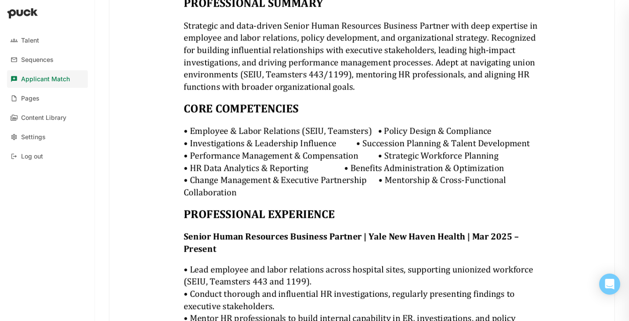
scroll to position [354, 0]
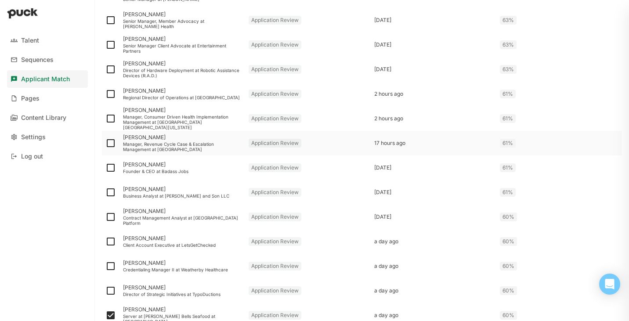
scroll to position [535, 0]
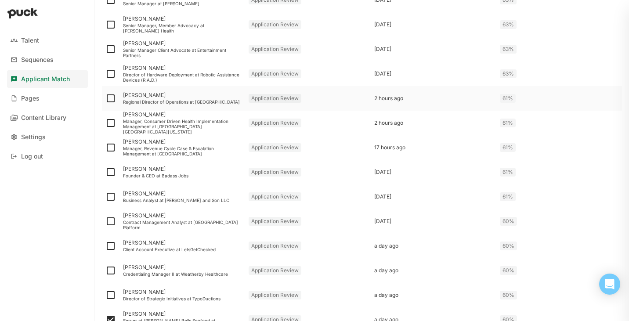
click at [106, 99] on img at bounding box center [110, 98] width 11 height 11
click at [105, 99] on input "checkbox" at bounding box center [105, 98] width 0 height 0
checkbox input "true"
click at [112, 73] on img at bounding box center [110, 74] width 11 height 11
click at [105, 74] on input "checkbox" at bounding box center [105, 74] width 0 height 0
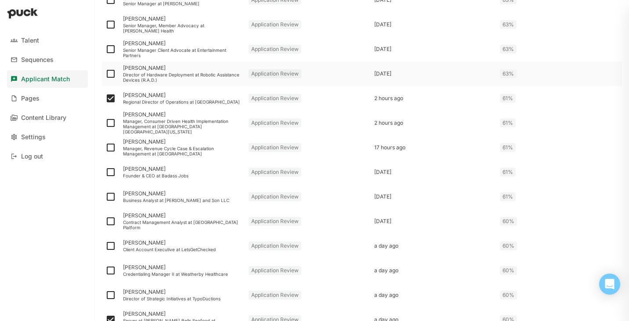
checkbox input "true"
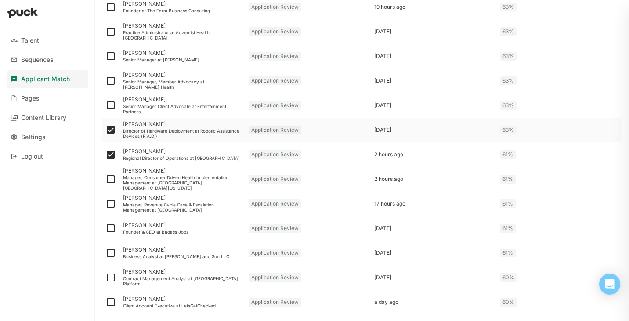
scroll to position [479, 0]
click at [109, 103] on img at bounding box center [110, 105] width 11 height 11
click at [105, 105] on input "checkbox" at bounding box center [105, 105] width 0 height 0
checkbox input "true"
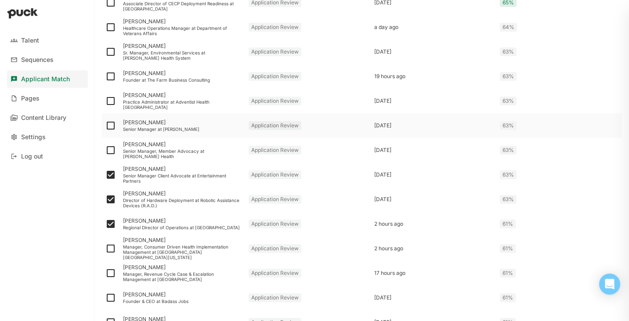
scroll to position [410, 0]
click at [109, 102] on img at bounding box center [110, 101] width 11 height 11
click at [105, 102] on input "checkbox" at bounding box center [105, 101] width 0 height 0
checkbox input "true"
click at [113, 76] on img at bounding box center [110, 76] width 11 height 11
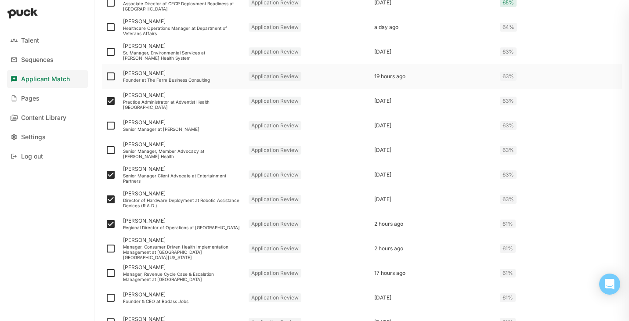
click at [105, 76] on input "checkbox" at bounding box center [105, 76] width 0 height 0
click at [112, 76] on img at bounding box center [110, 76] width 11 height 11
click at [105, 76] on input "checkbox" at bounding box center [105, 76] width 0 height 0
checkbox input "false"
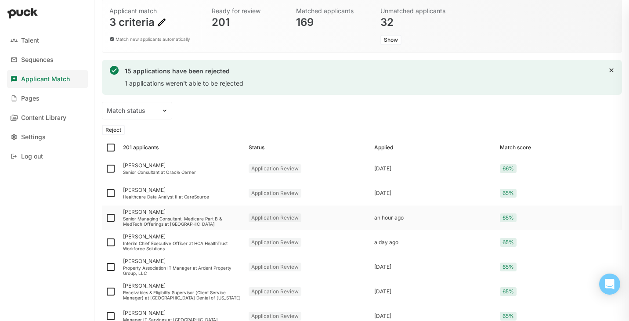
scroll to position [47, 0]
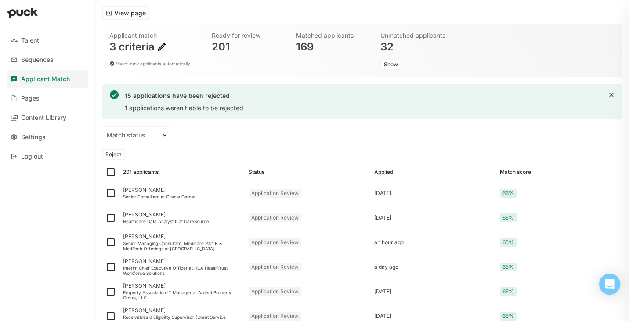
click at [113, 155] on button "Reject" at bounding box center [113, 154] width 23 height 11
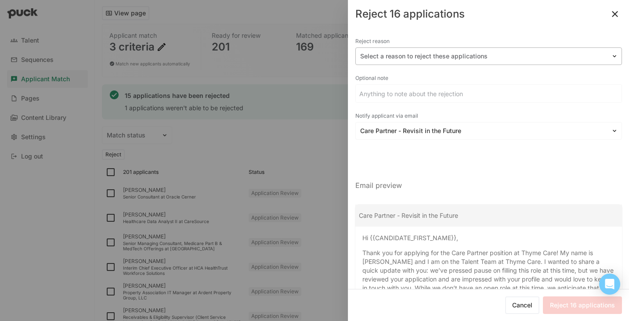
click at [500, 54] on div at bounding box center [483, 56] width 247 height 9
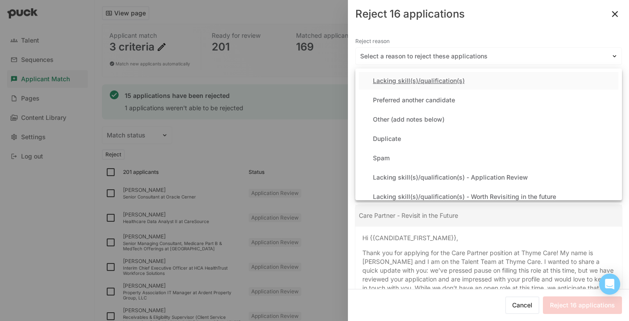
click at [461, 78] on div "Lacking skill(s)/qualification(s)" at bounding box center [419, 80] width 92 height 7
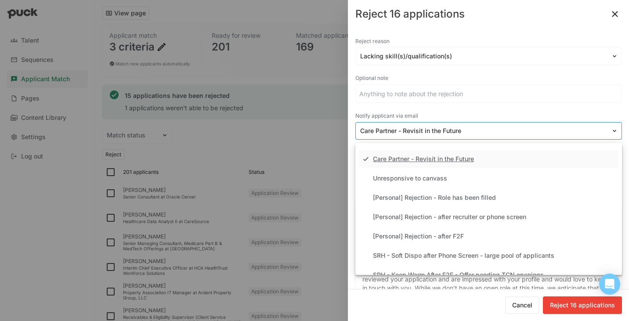
click at [450, 132] on div at bounding box center [483, 131] width 247 height 9
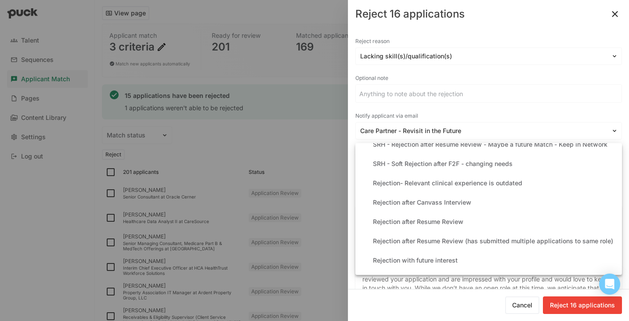
scroll to position [200, 0]
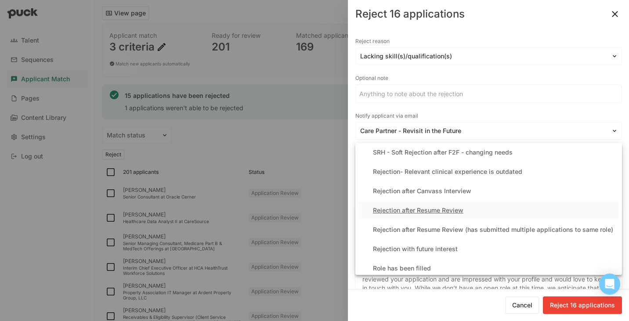
click at [453, 210] on div "Rejection after Resume Review" at bounding box center [418, 210] width 91 height 7
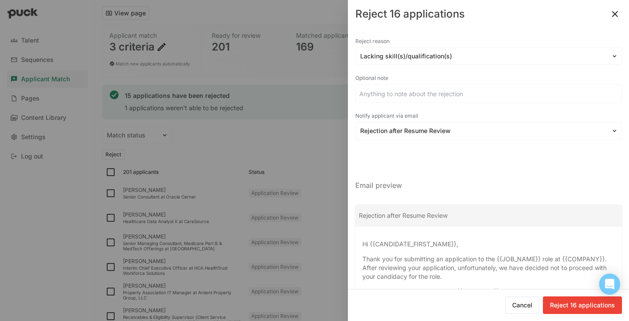
click at [570, 311] on button "Reject 16 applications" at bounding box center [582, 306] width 79 height 18
checkbox input "false"
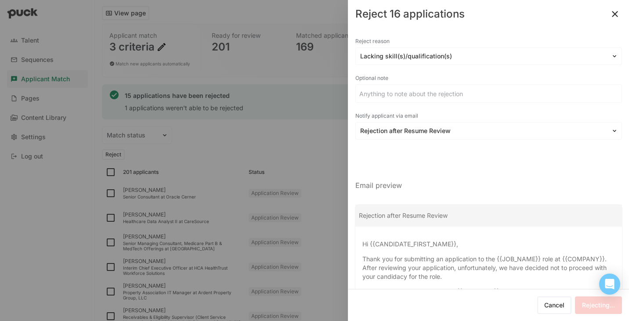
checkbox input "false"
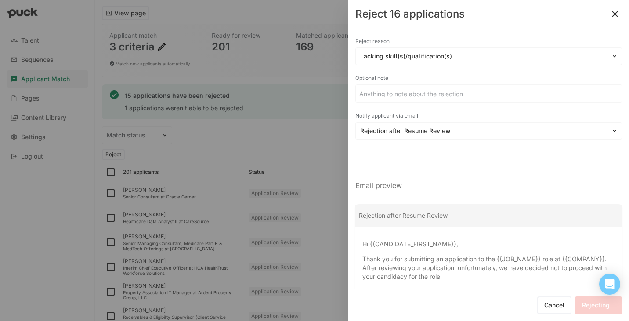
checkbox input "false"
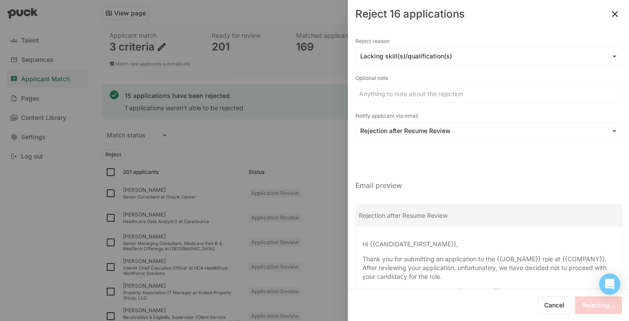
checkbox input "false"
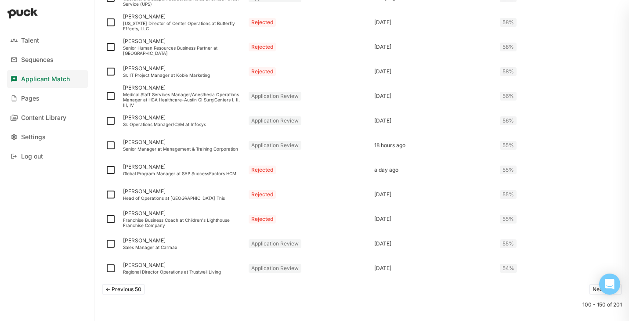
scroll to position [1176, 0]
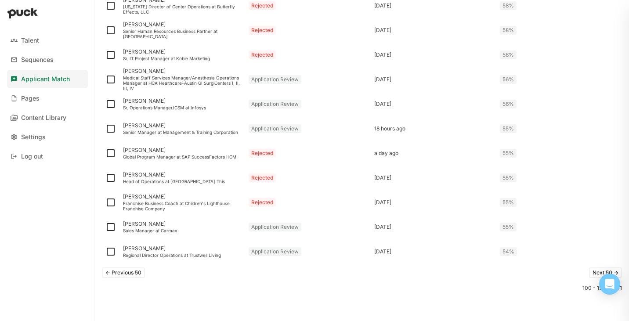
click at [123, 274] on button "<- Previous 50" at bounding box center [123, 273] width 43 height 11
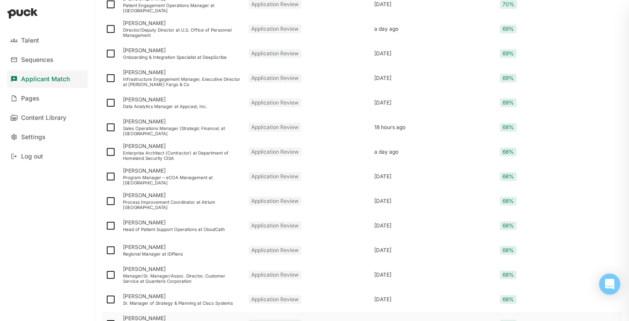
scroll to position [978, 0]
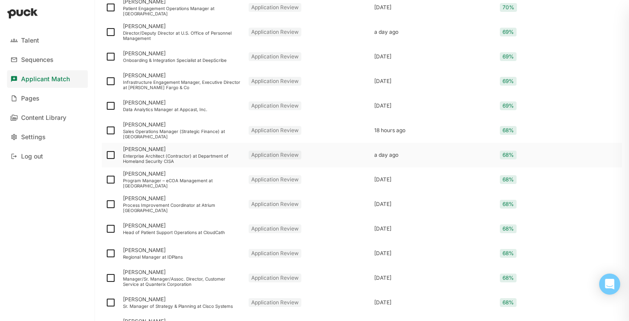
click at [111, 156] on img at bounding box center [110, 155] width 11 height 11
click at [105, 156] on input "checkbox" at bounding box center [105, 155] width 0 height 0
checkbox input "true"
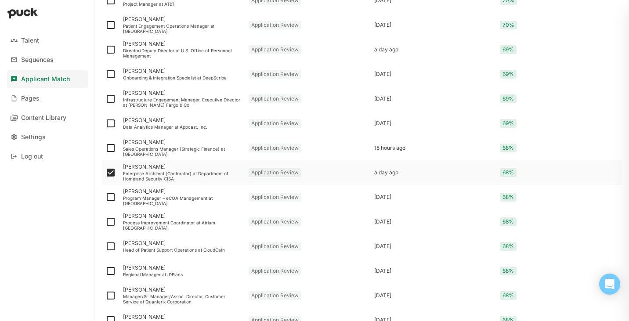
scroll to position [995, 0]
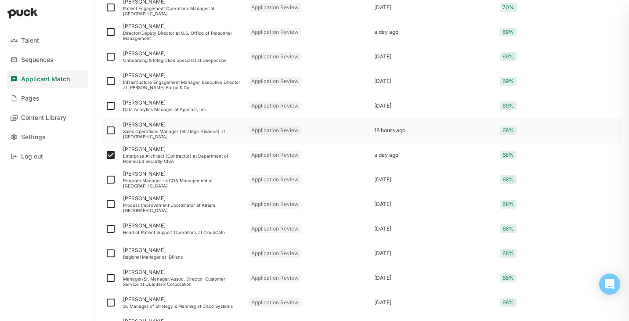
click at [111, 130] on img at bounding box center [110, 130] width 11 height 11
click at [105, 131] on input "checkbox" at bounding box center [105, 131] width 0 height 0
click at [109, 130] on img at bounding box center [110, 130] width 11 height 11
click at [105, 131] on input "checkbox" at bounding box center [105, 131] width 0 height 0
checkbox input "false"
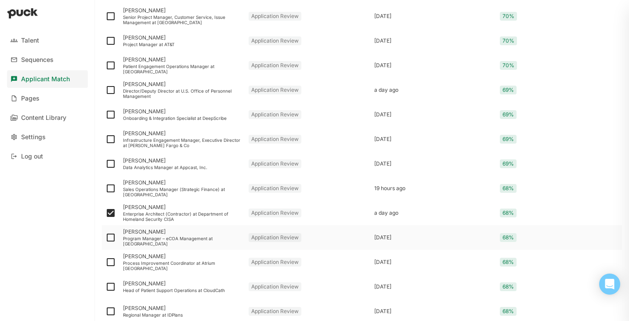
scroll to position [938, 0]
